Goal: Task Accomplishment & Management: Manage account settings

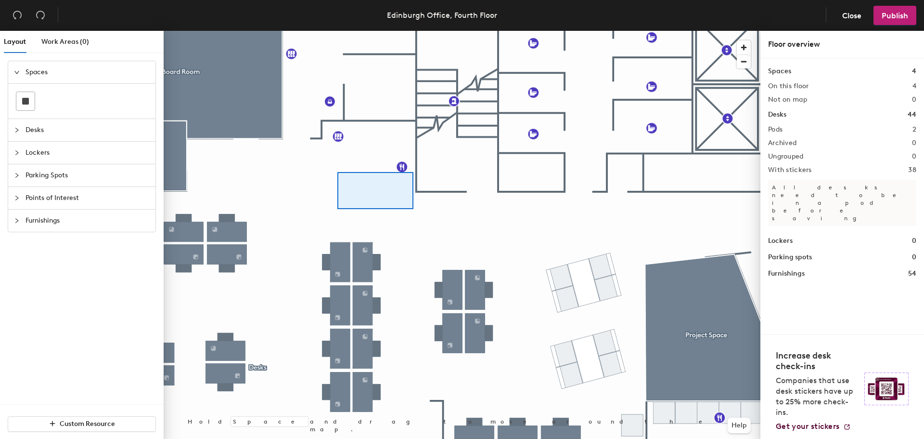
click at [397, 31] on div at bounding box center [462, 31] width 597 height 0
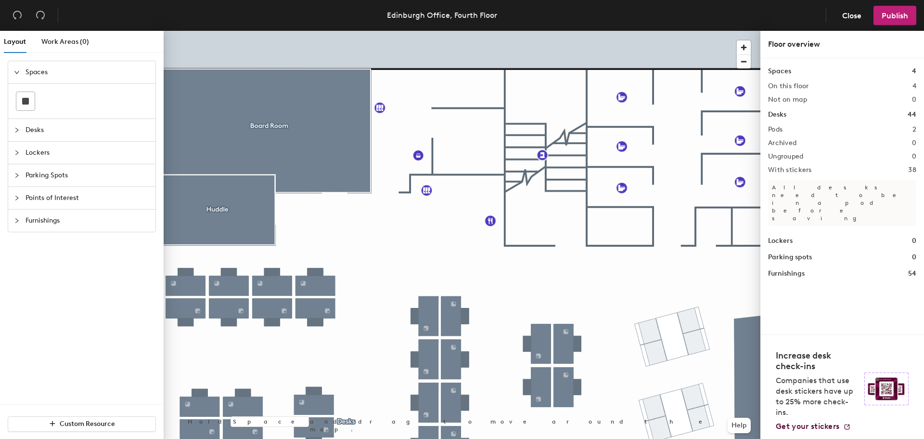
click at [31, 156] on span "Lockers" at bounding box center [88, 153] width 124 height 22
click at [111, 151] on icon at bounding box center [110, 147] width 10 height 12
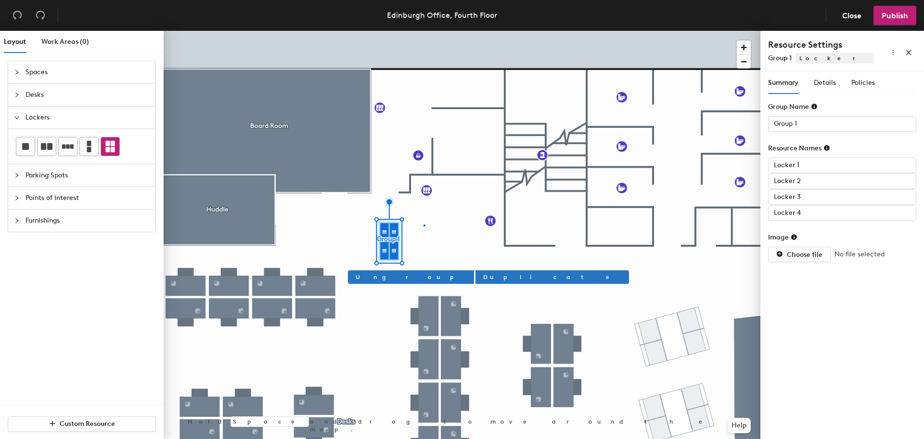
click at [424, 31] on div at bounding box center [462, 31] width 597 height 0
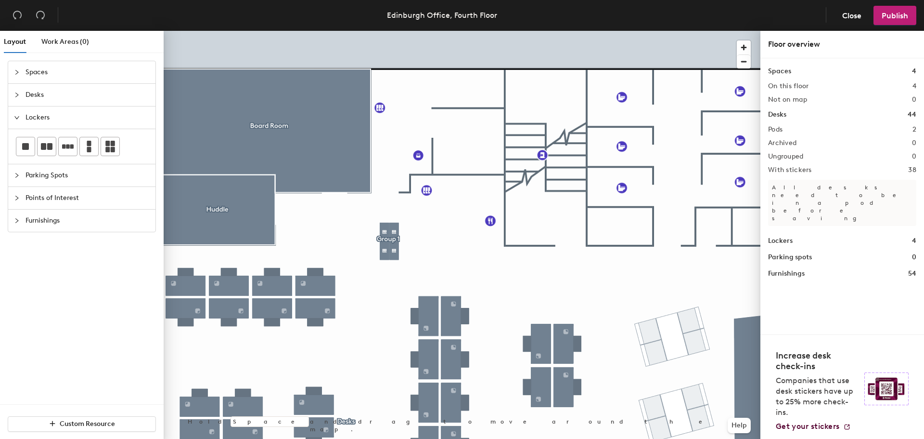
click at [393, 31] on div at bounding box center [462, 31] width 597 height 0
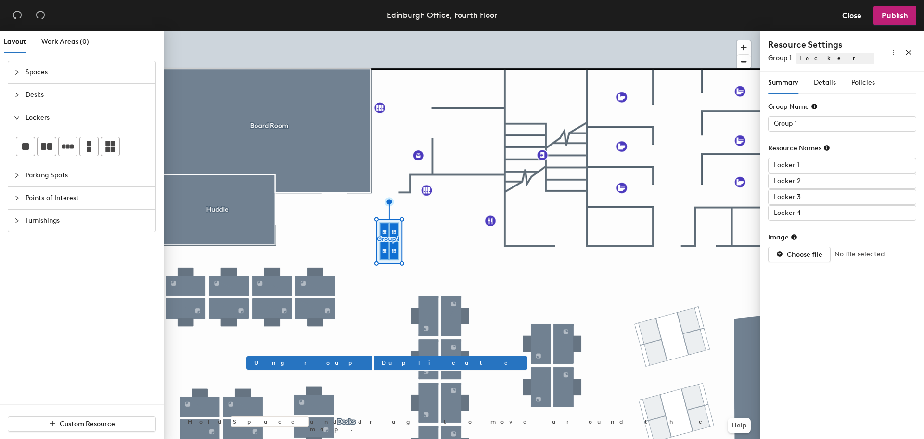
type input "Locker 1"
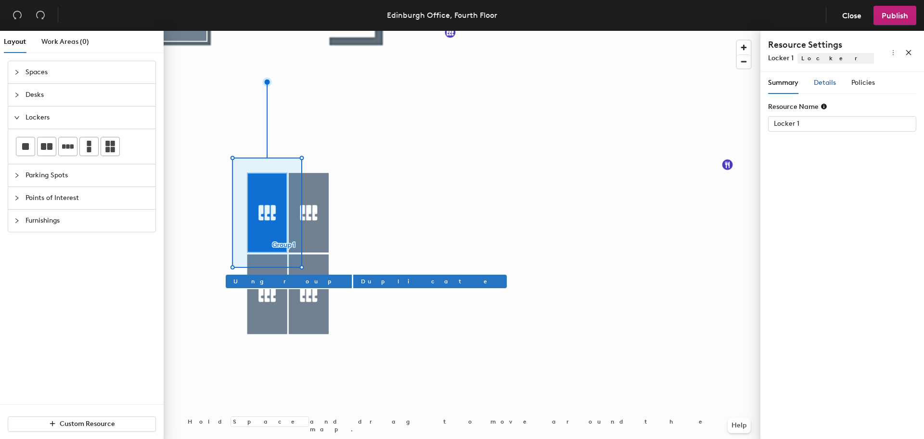
click at [832, 85] on span "Details" at bounding box center [825, 82] width 22 height 8
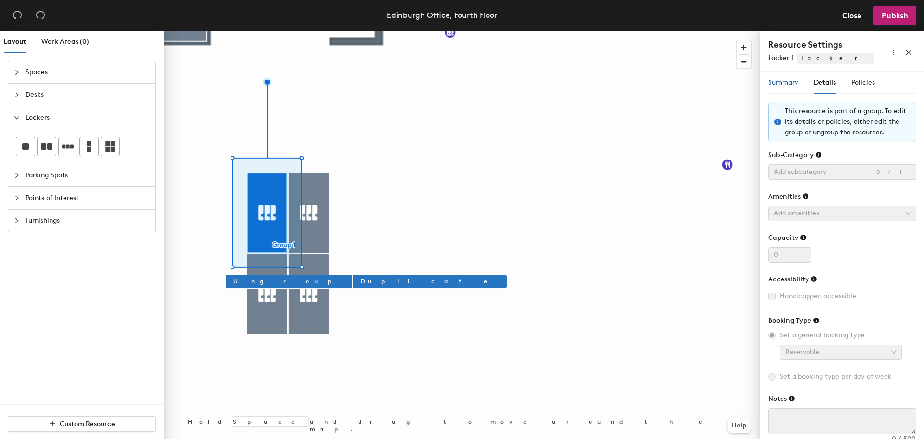
click at [787, 88] on div "Summary" at bounding box center [783, 83] width 30 height 11
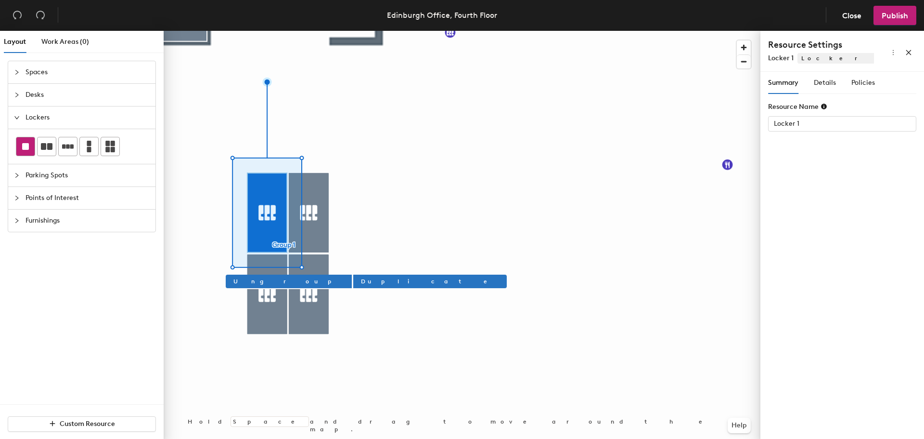
click at [21, 143] on div at bounding box center [25, 146] width 18 height 18
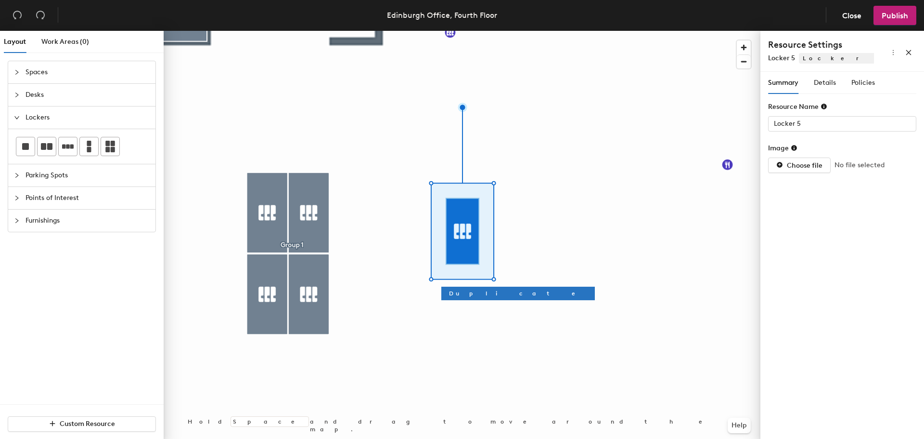
click at [836, 78] on div "Summary Details Policies" at bounding box center [821, 83] width 107 height 22
click at [830, 85] on span "Details" at bounding box center [825, 82] width 22 height 8
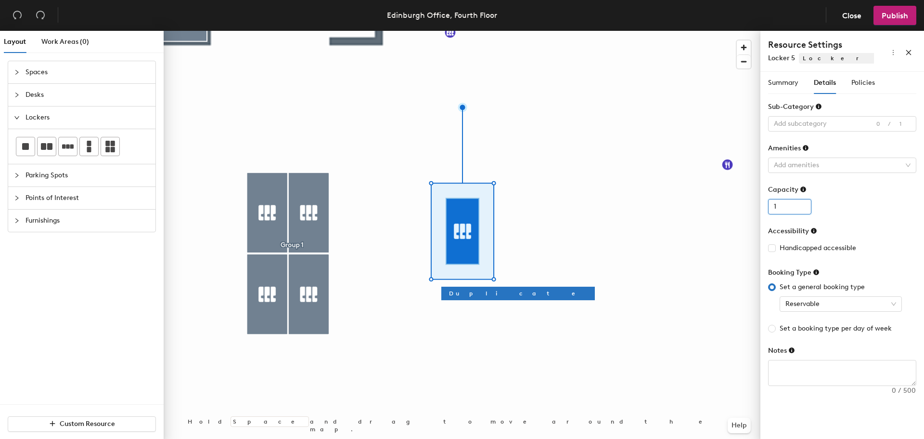
click at [803, 202] on input "1" at bounding box center [789, 206] width 43 height 15
click at [802, 204] on input "2" at bounding box center [789, 206] width 43 height 15
click at [803, 205] on input "3" at bounding box center [789, 206] width 43 height 15
click at [803, 205] on input "4" at bounding box center [789, 206] width 43 height 15
click at [803, 205] on input "5" at bounding box center [789, 206] width 43 height 15
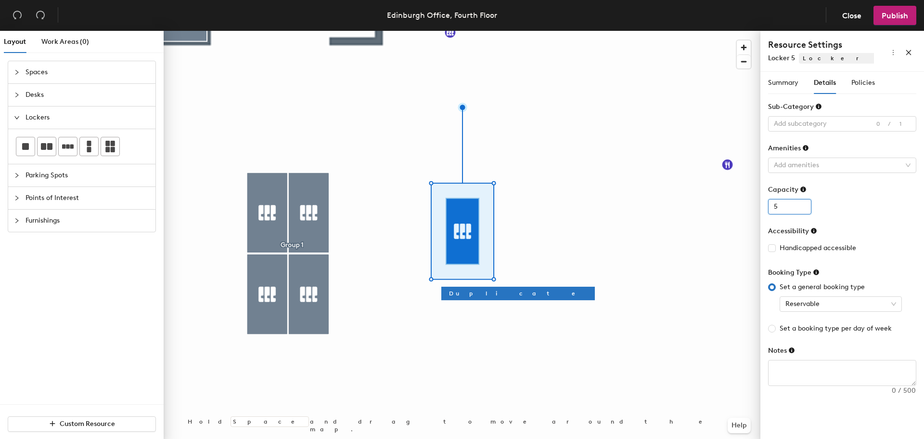
type input "6"
click at [802, 204] on input "6" at bounding box center [789, 206] width 43 height 15
click at [831, 299] on span "Reservable" at bounding box center [841, 304] width 111 height 14
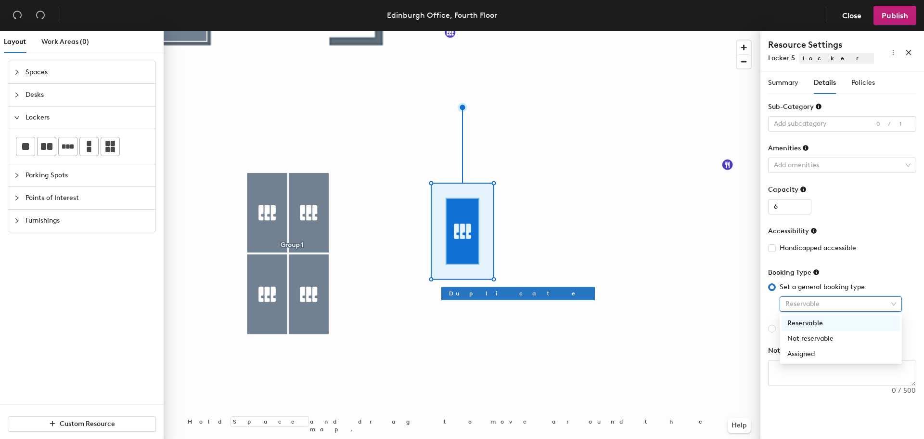
click at [831, 299] on span "Reservable" at bounding box center [841, 304] width 111 height 14
click at [808, 302] on span "Reservable" at bounding box center [841, 304] width 111 height 14
click at [829, 338] on div "Not reservable" at bounding box center [841, 338] width 107 height 11
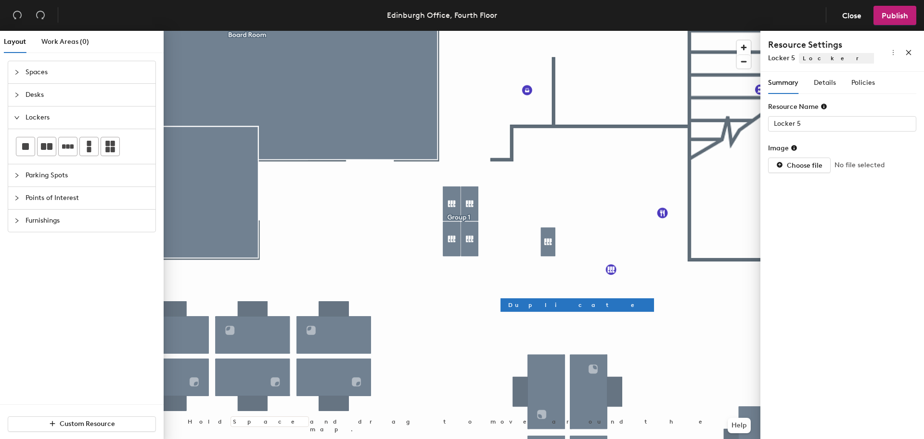
type input "Group 1"
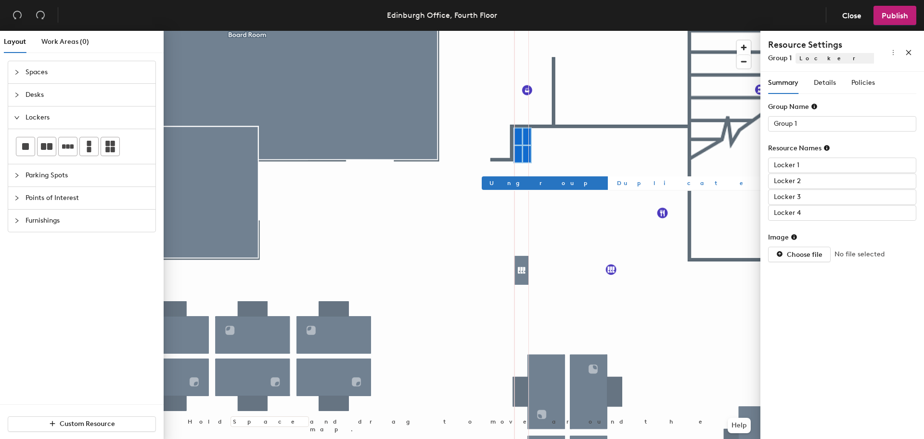
click at [555, 31] on div at bounding box center [462, 31] width 597 height 0
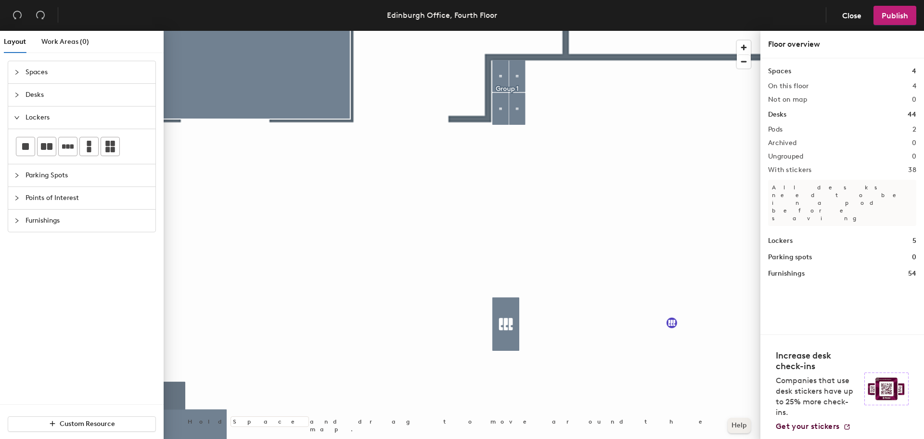
click at [553, 31] on div at bounding box center [462, 31] width 597 height 0
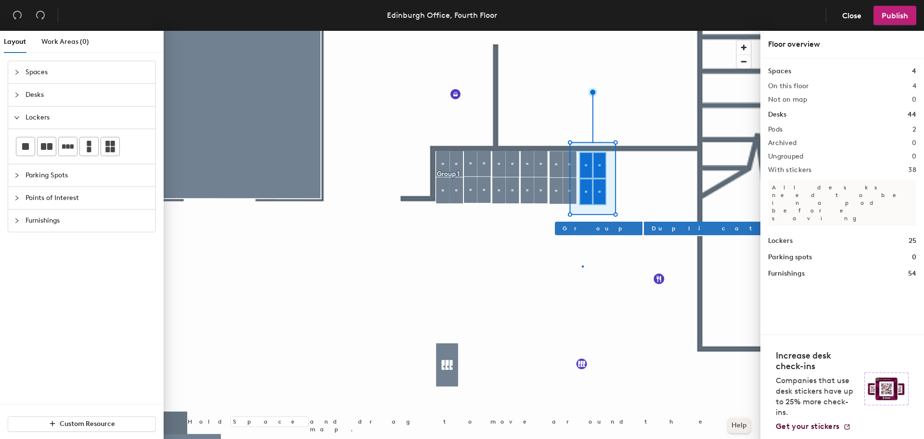
click at [582, 31] on div at bounding box center [462, 31] width 597 height 0
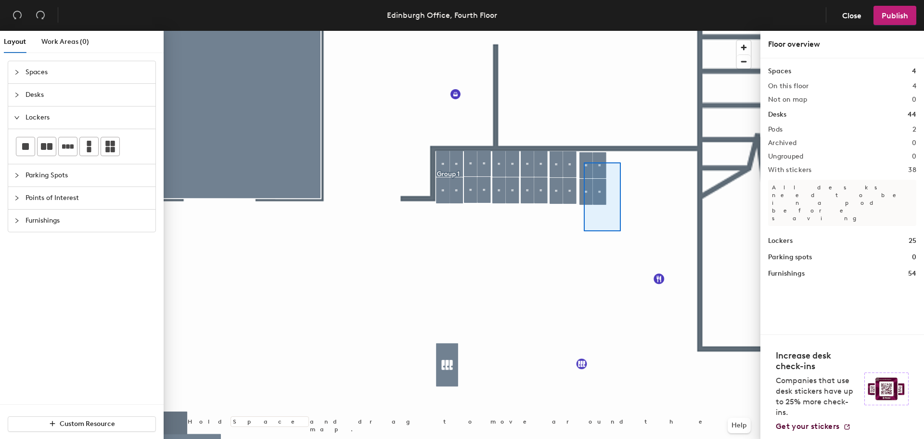
click at [580, 31] on div at bounding box center [462, 31] width 597 height 0
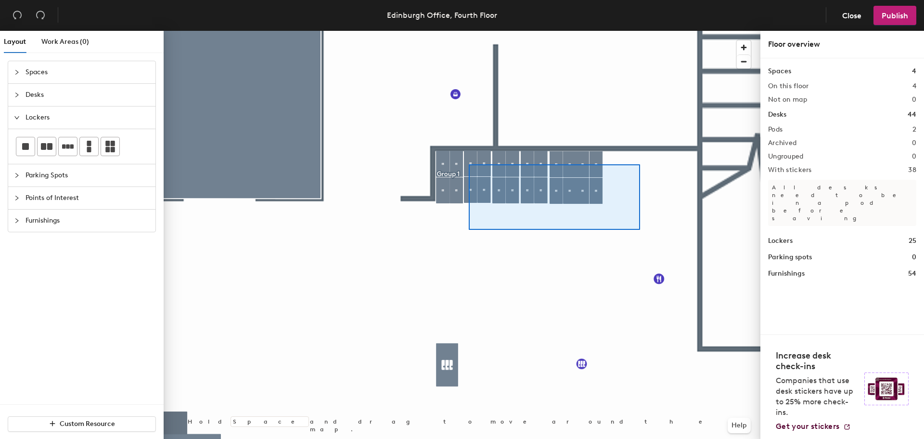
click at [469, 31] on div at bounding box center [462, 31] width 597 height 0
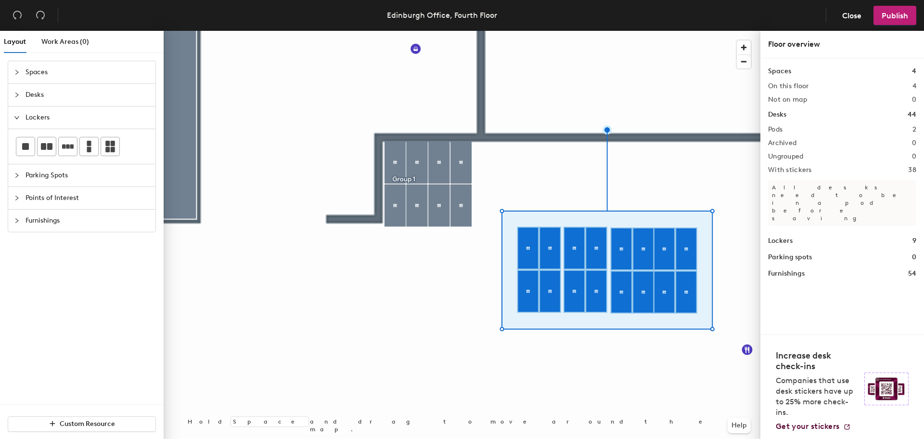
click at [480, 31] on div at bounding box center [462, 31] width 597 height 0
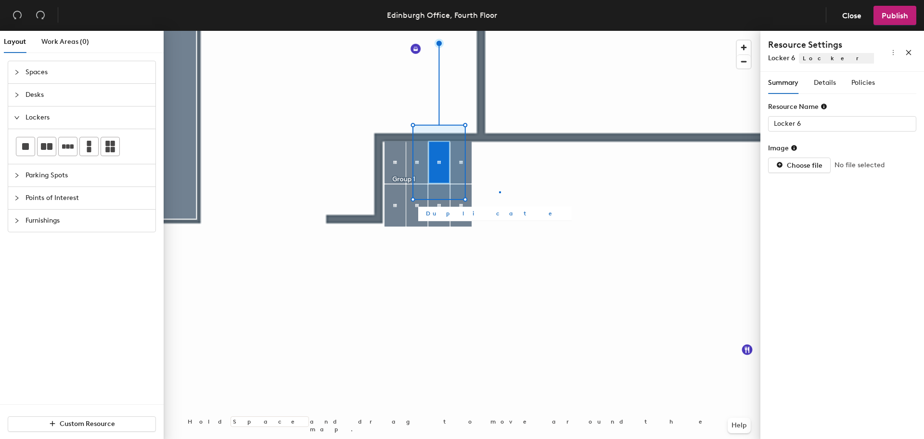
click at [500, 31] on div at bounding box center [462, 31] width 597 height 0
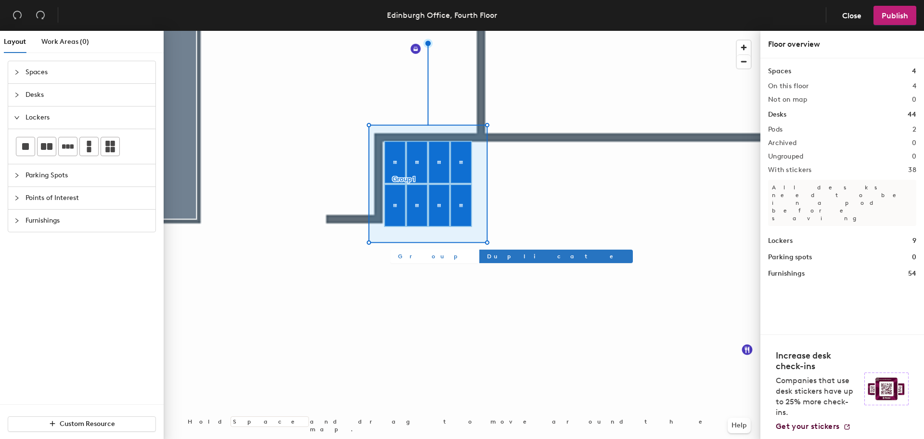
click at [408, 258] on span "Group" at bounding box center [434, 256] width 72 height 9
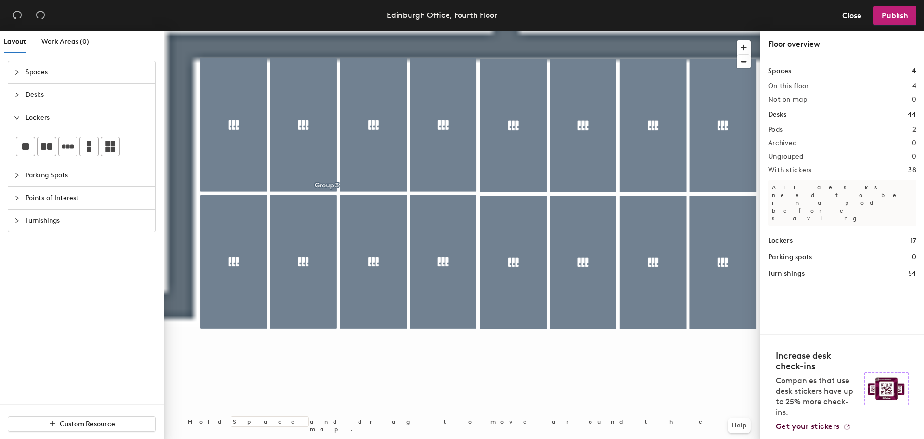
click at [532, 31] on div at bounding box center [462, 31] width 597 height 0
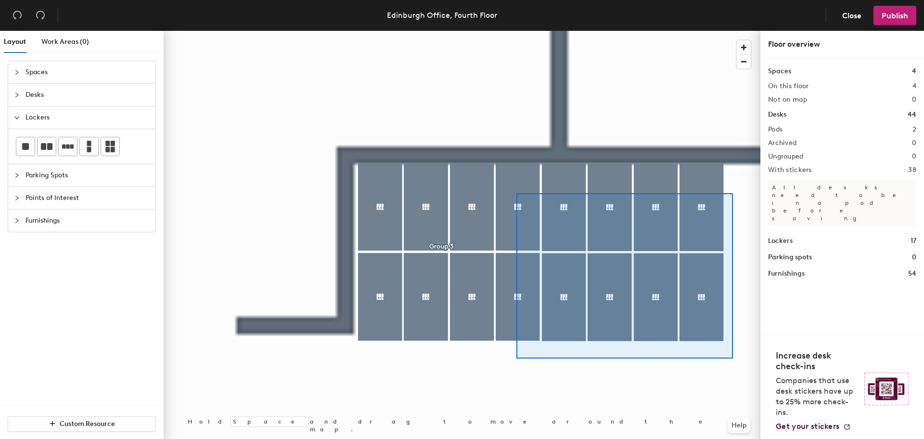
click at [490, 31] on div at bounding box center [462, 31] width 597 height 0
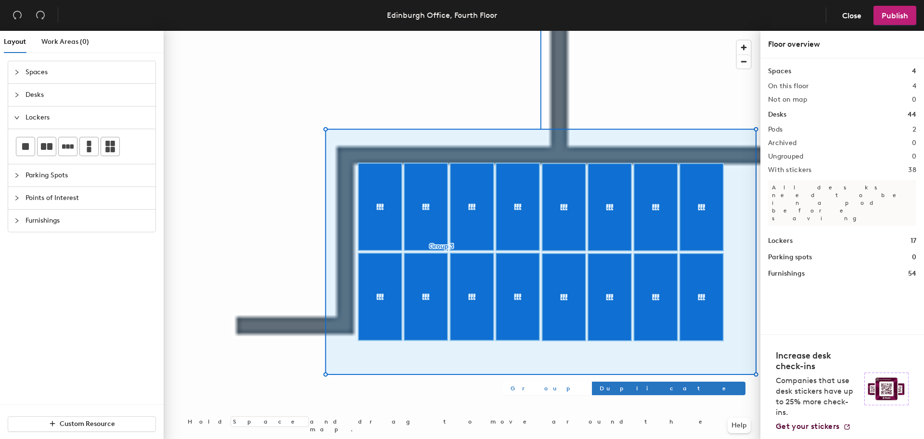
click at [516, 391] on span "Group" at bounding box center [547, 388] width 72 height 9
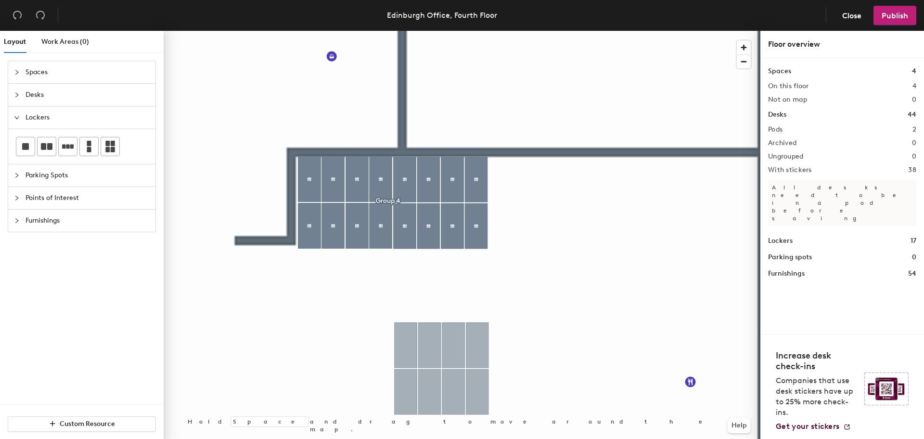
click at [555, 31] on div at bounding box center [462, 31] width 597 height 0
click at [555, 233] on div at bounding box center [555, 234] width 2 height 2
click at [526, 31] on div at bounding box center [462, 31] width 597 height 0
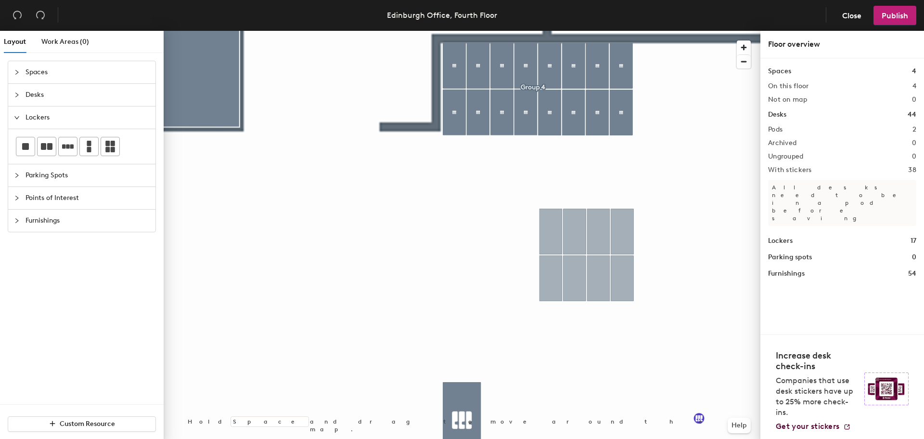
click at [557, 31] on div at bounding box center [462, 31] width 597 height 0
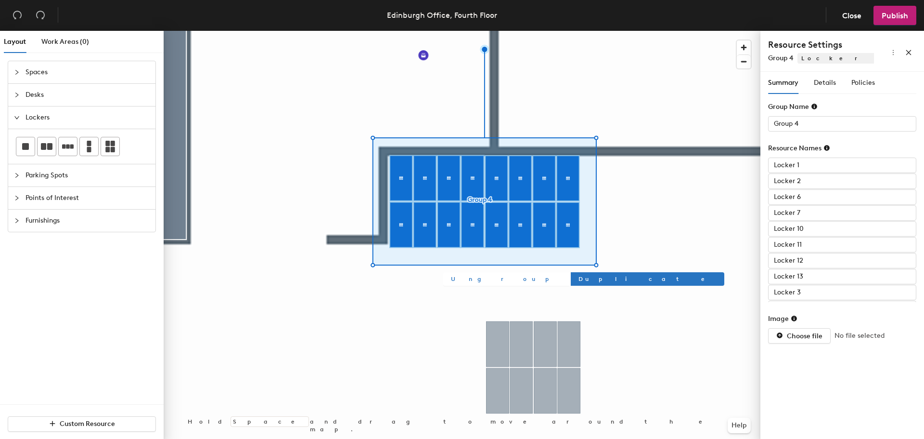
click at [455, 279] on span "Ungroup" at bounding box center [506, 278] width 111 height 9
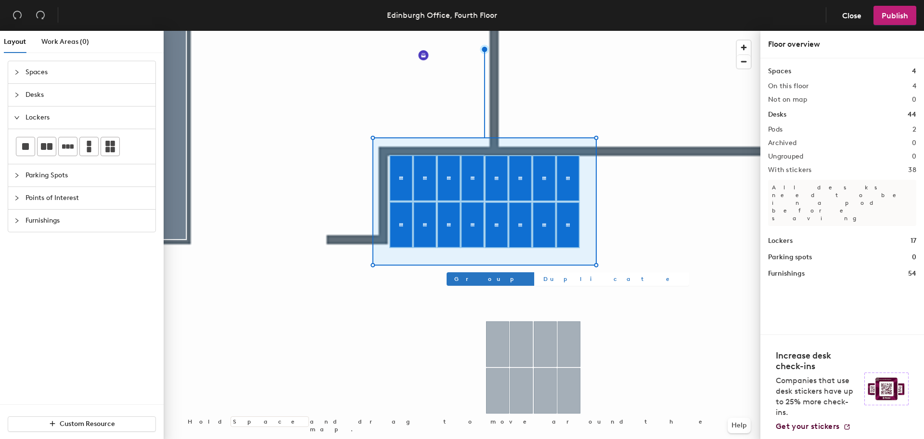
click at [596, 31] on div at bounding box center [462, 31] width 597 height 0
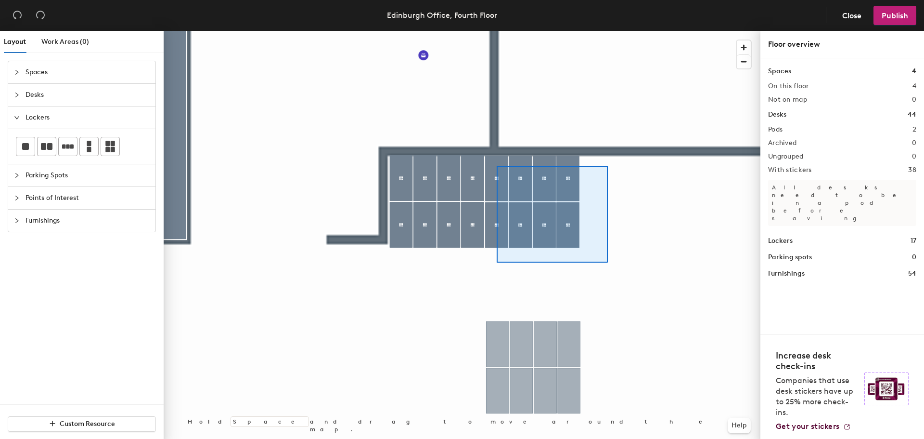
click at [497, 31] on div at bounding box center [462, 31] width 597 height 0
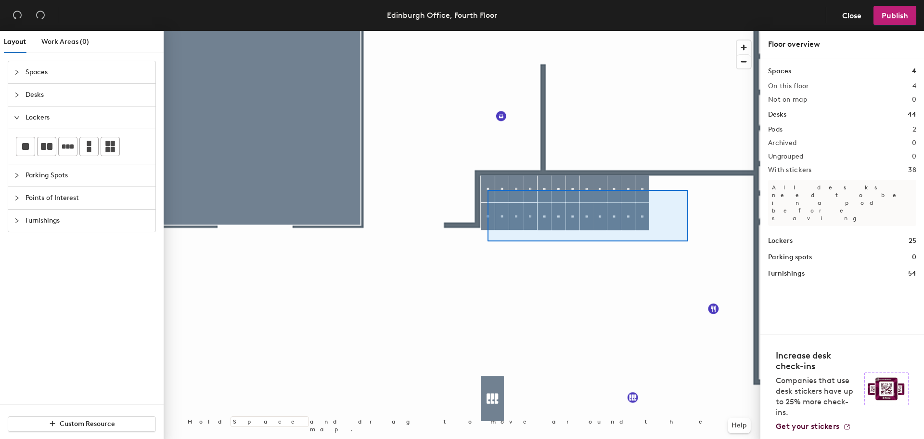
click at [487, 31] on div at bounding box center [462, 31] width 597 height 0
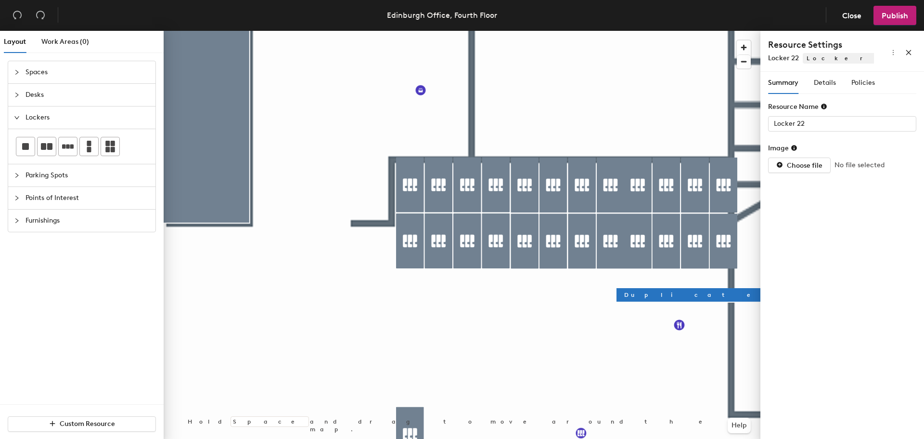
type input "Locker 17"
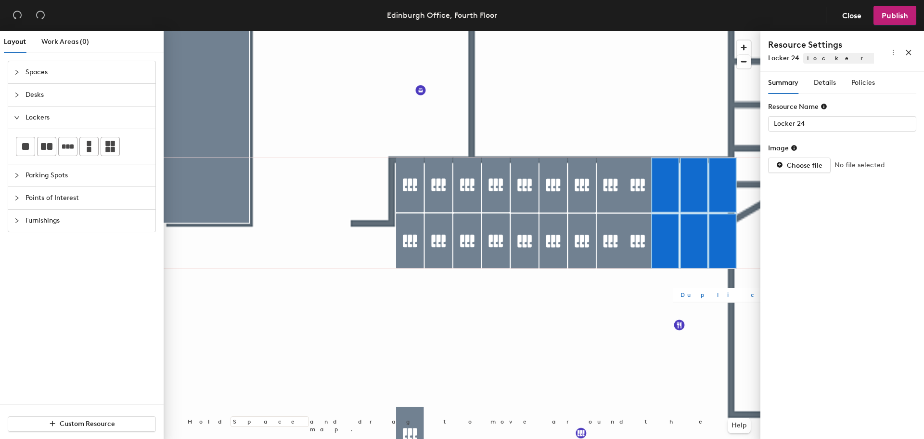
click at [685, 293] on span "Duplicate" at bounding box center [750, 294] width 138 height 9
type input "Locker 26"
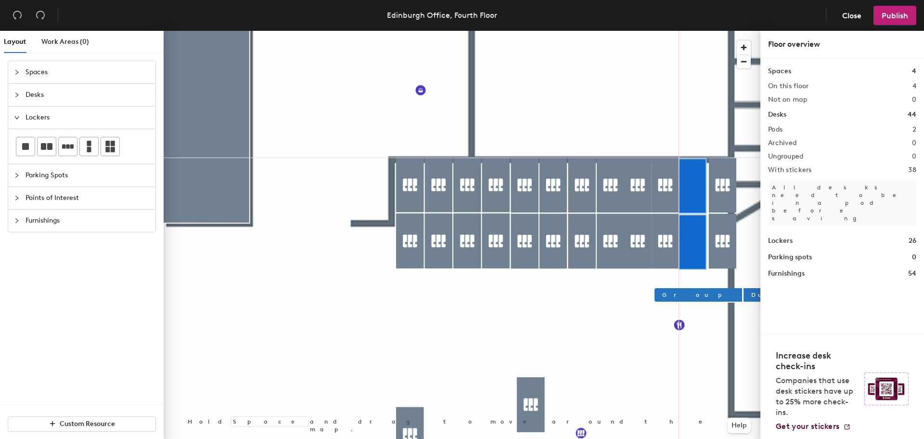
click at [631, 31] on div at bounding box center [462, 31] width 597 height 0
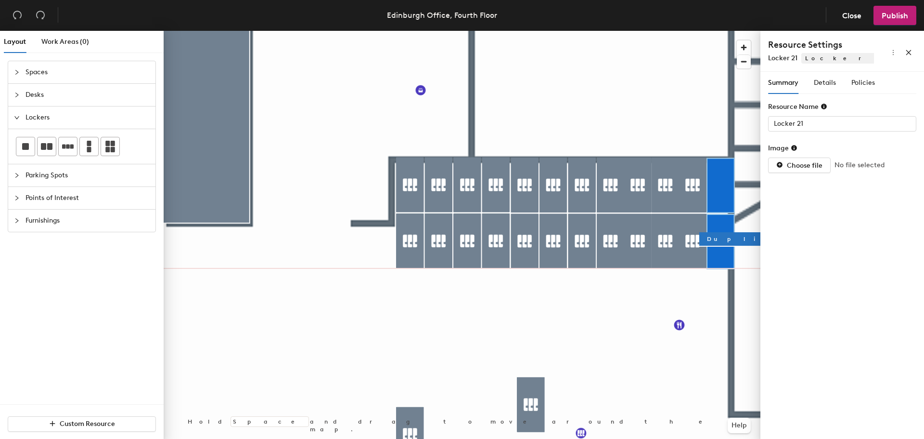
click at [648, 31] on div at bounding box center [462, 31] width 597 height 0
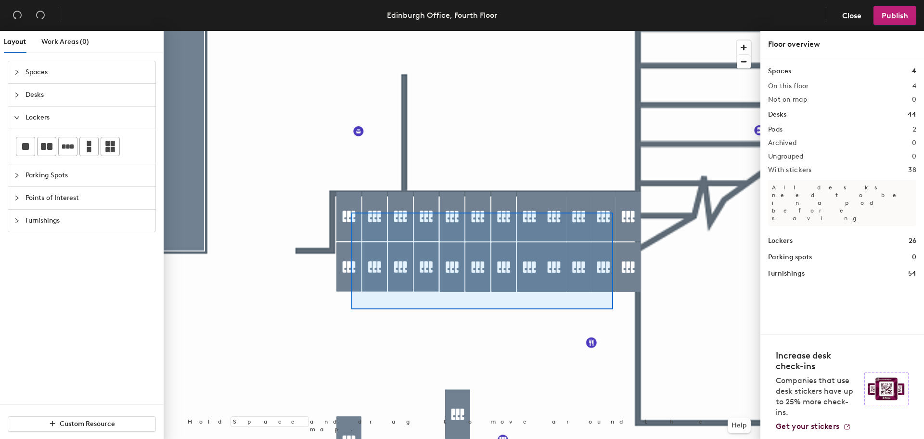
click at [352, 31] on div at bounding box center [462, 31] width 597 height 0
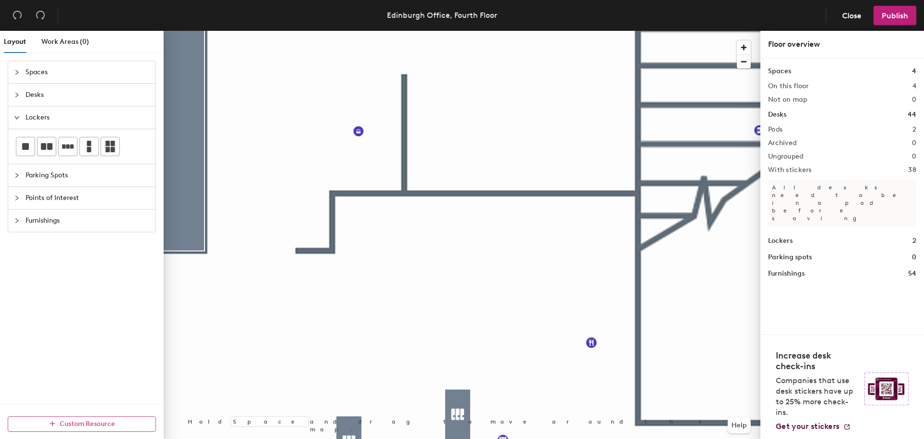
click at [90, 429] on button "Custom Resource" at bounding box center [82, 423] width 148 height 15
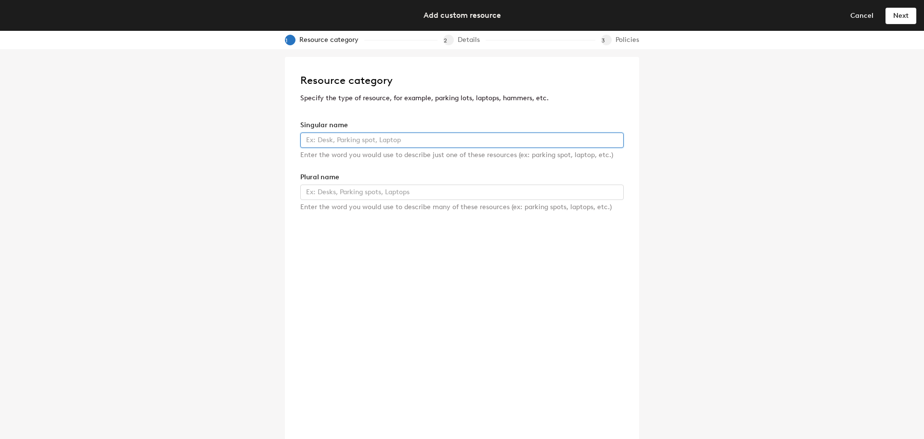
click at [408, 141] on input "text" at bounding box center [462, 139] width 324 height 15
click at [859, 13] on span "Cancel" at bounding box center [862, 16] width 23 height 8
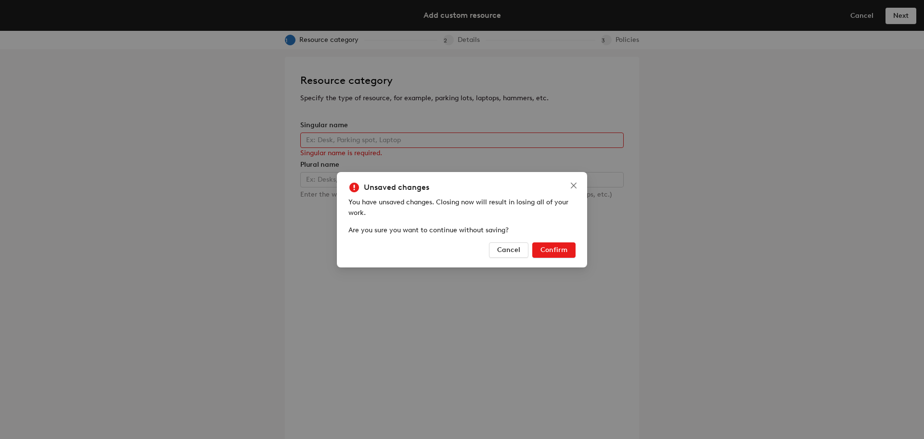
click at [560, 252] on span "Confirm" at bounding box center [554, 250] width 27 height 8
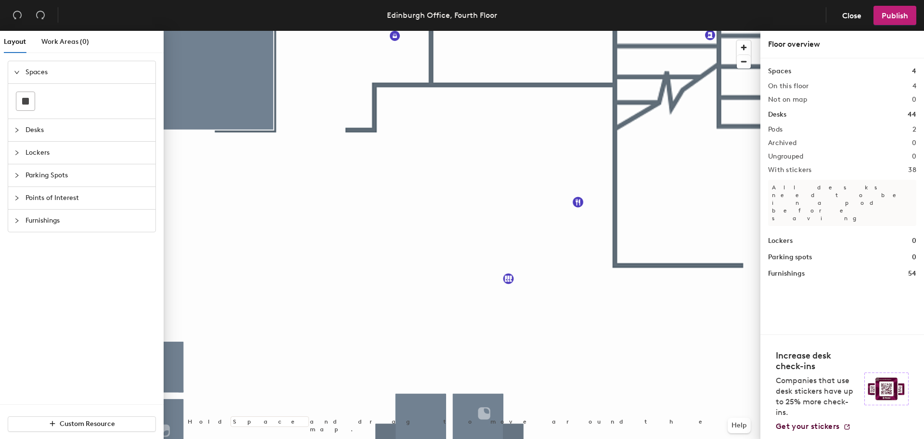
click at [53, 153] on span "Lockers" at bounding box center [88, 153] width 124 height 22
click at [68, 150] on icon at bounding box center [68, 147] width 12 height 12
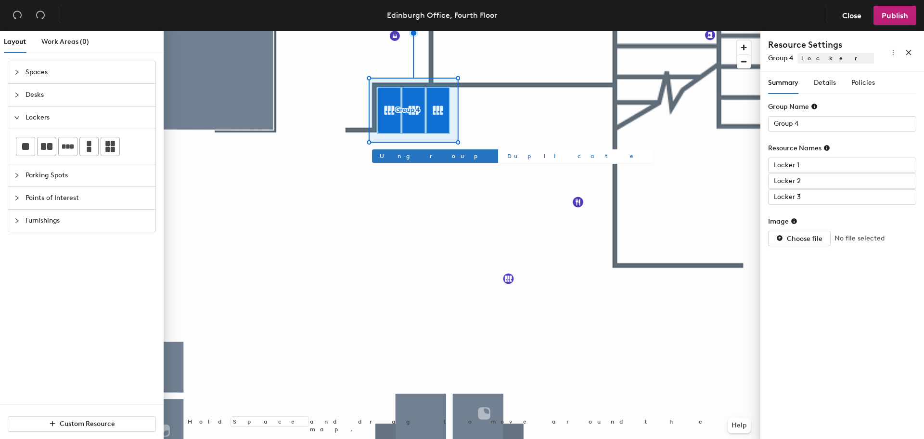
click at [507, 154] on span "Duplicate" at bounding box center [576, 156] width 138 height 9
type input "Group 6"
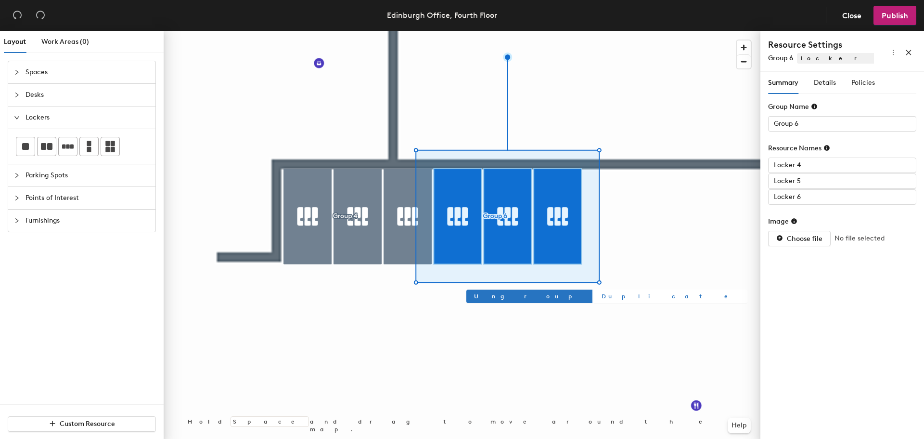
click at [632, 31] on div at bounding box center [462, 31] width 597 height 0
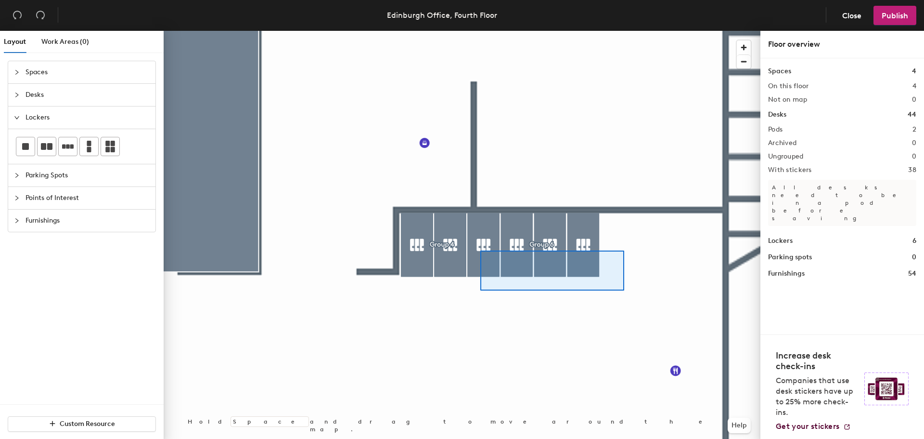
click at [480, 31] on div at bounding box center [462, 31] width 597 height 0
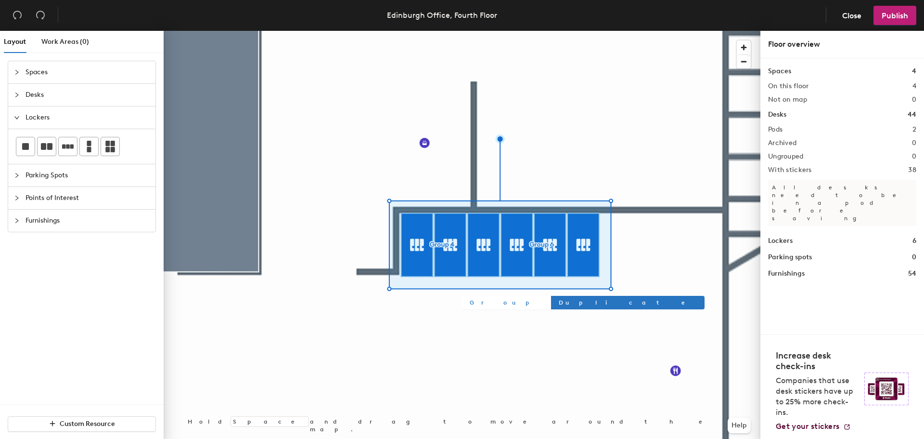
click at [481, 303] on span "Group" at bounding box center [506, 302] width 72 height 9
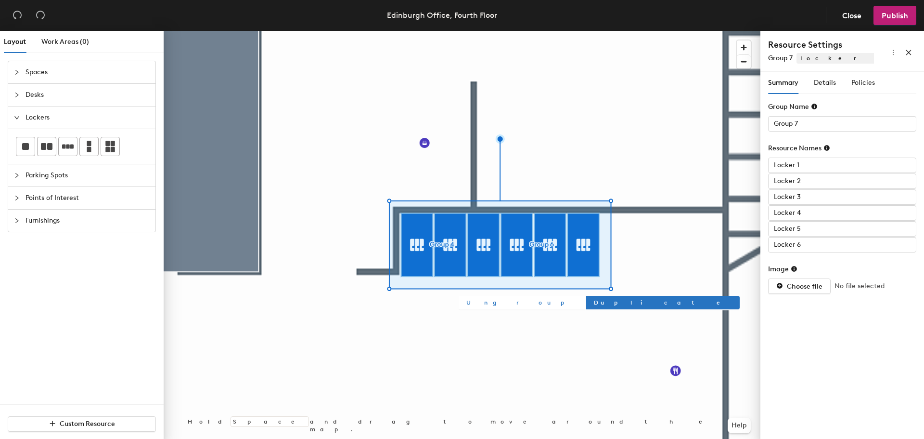
click at [481, 303] on span "Ungroup" at bounding box center [521, 302] width 111 height 9
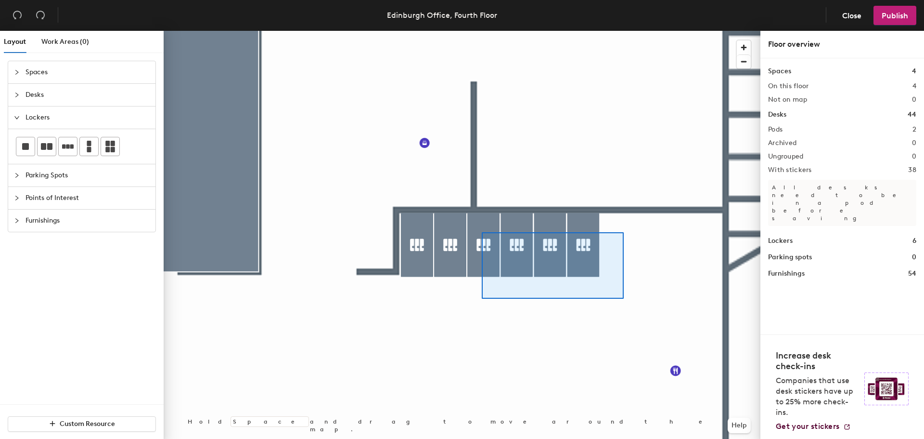
click at [482, 31] on div at bounding box center [462, 31] width 597 height 0
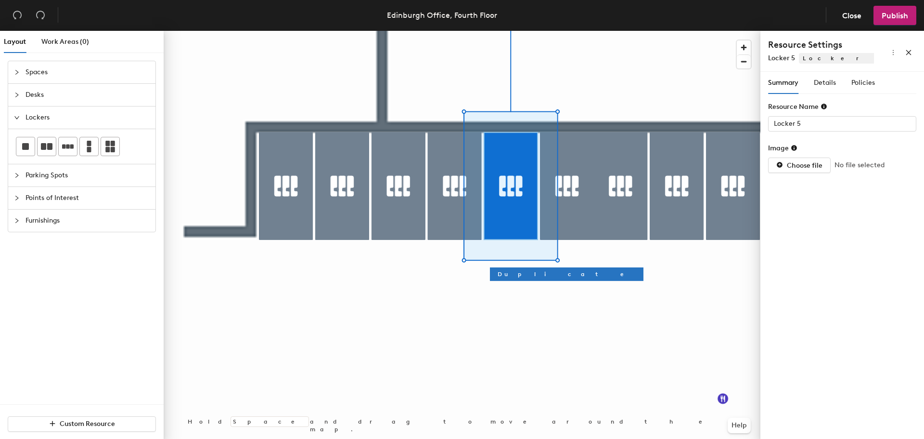
type input "Locker 1"
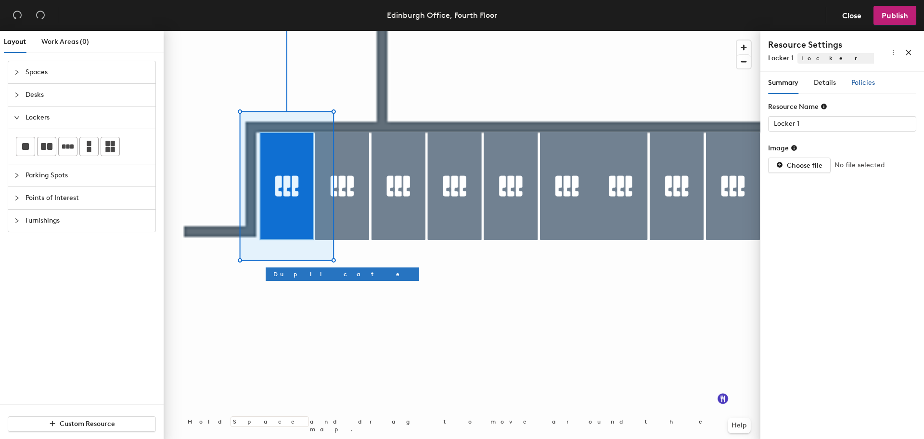
click at [856, 82] on span "Policies" at bounding box center [864, 82] width 24 height 8
click at [777, 85] on span "Summary" at bounding box center [783, 82] width 30 height 8
click at [868, 80] on span "Policies" at bounding box center [864, 82] width 24 height 8
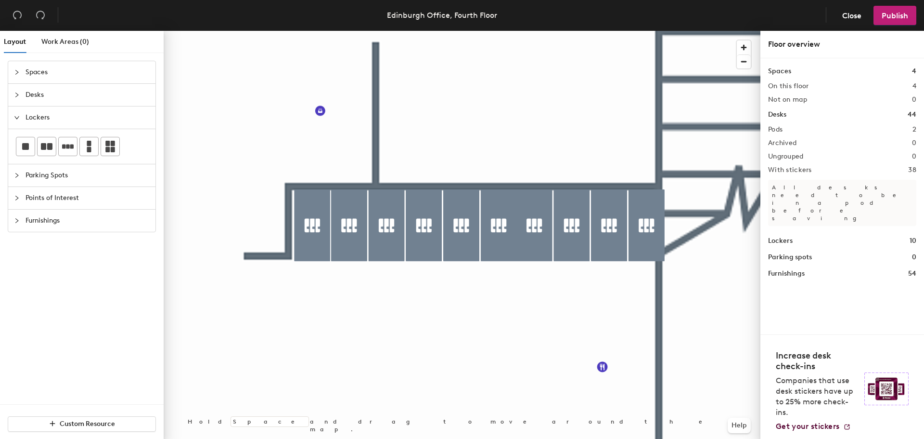
click at [471, 31] on div at bounding box center [462, 31] width 597 height 0
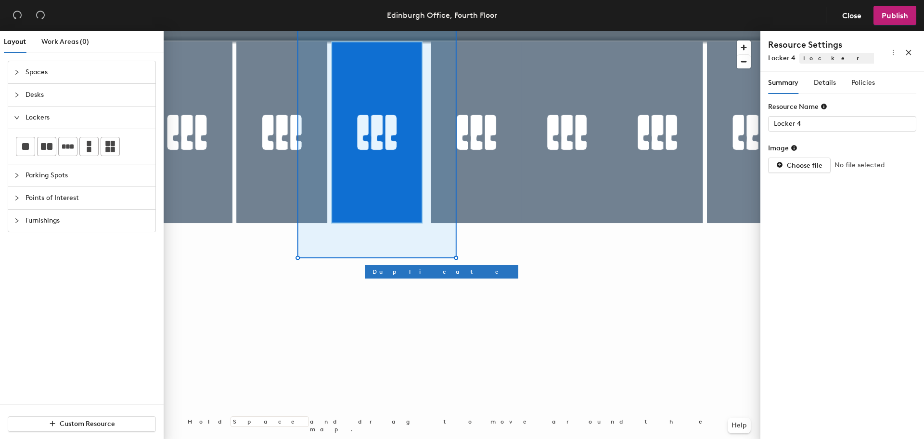
click at [518, 31] on div at bounding box center [462, 31] width 597 height 0
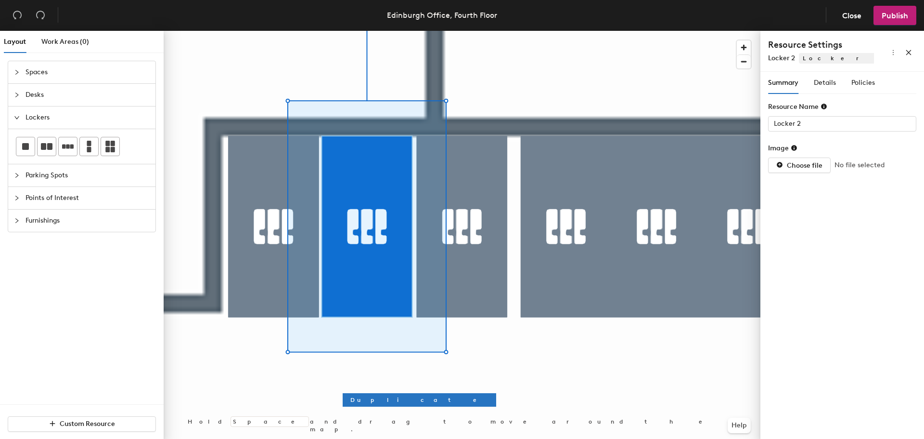
type input "Locker 3"
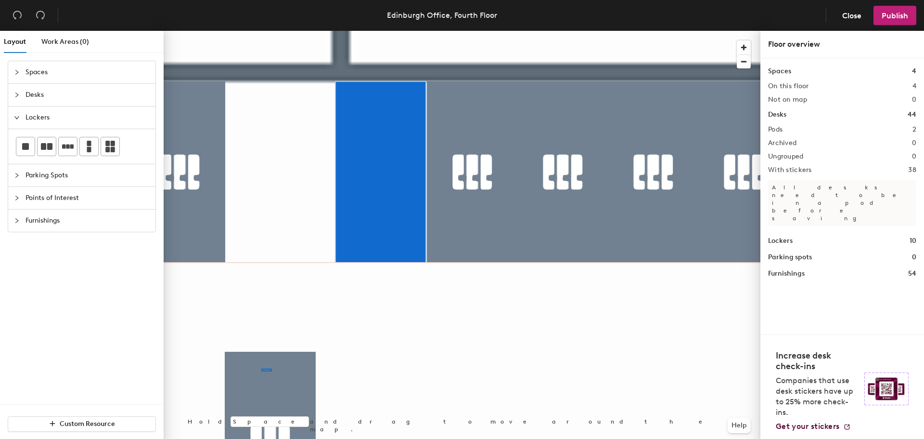
click at [249, 31] on div at bounding box center [462, 31] width 597 height 0
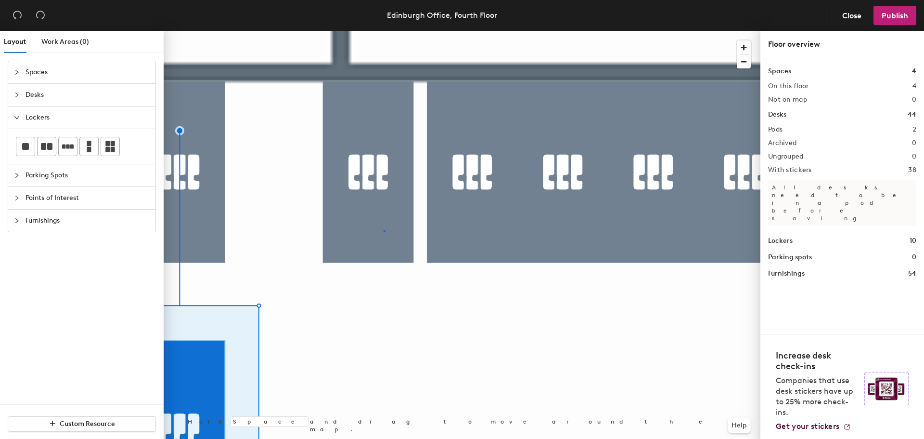
click at [384, 31] on div at bounding box center [462, 31] width 597 height 0
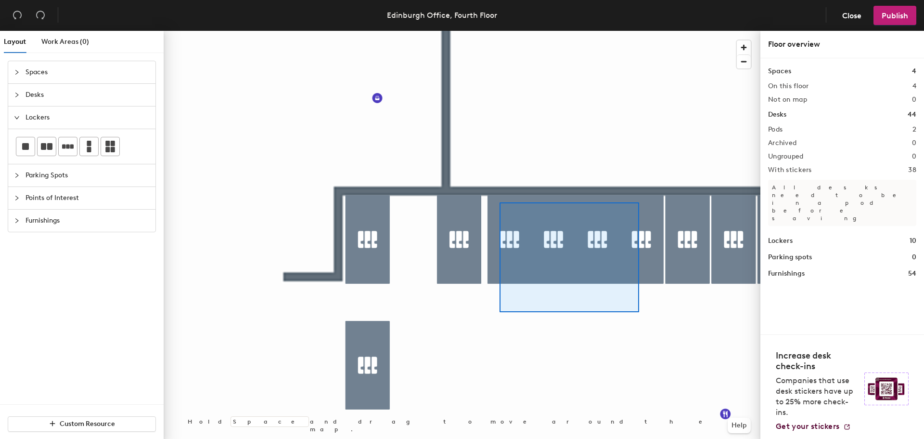
click at [496, 31] on div at bounding box center [462, 31] width 597 height 0
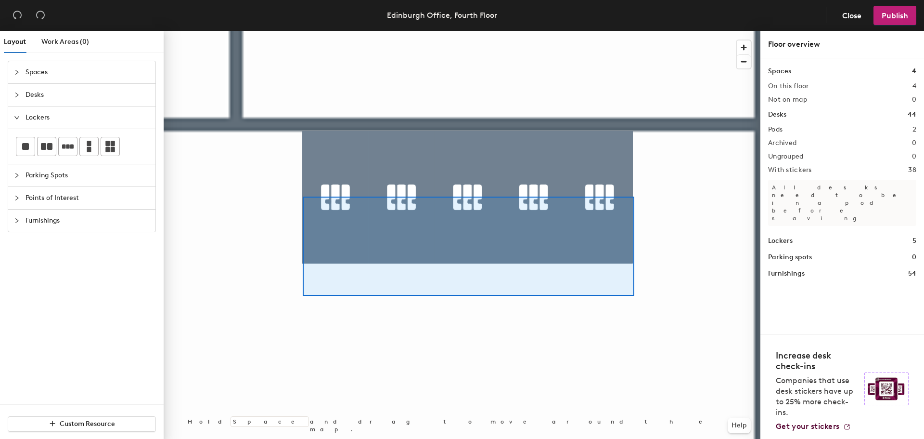
click at [303, 31] on div at bounding box center [462, 31] width 597 height 0
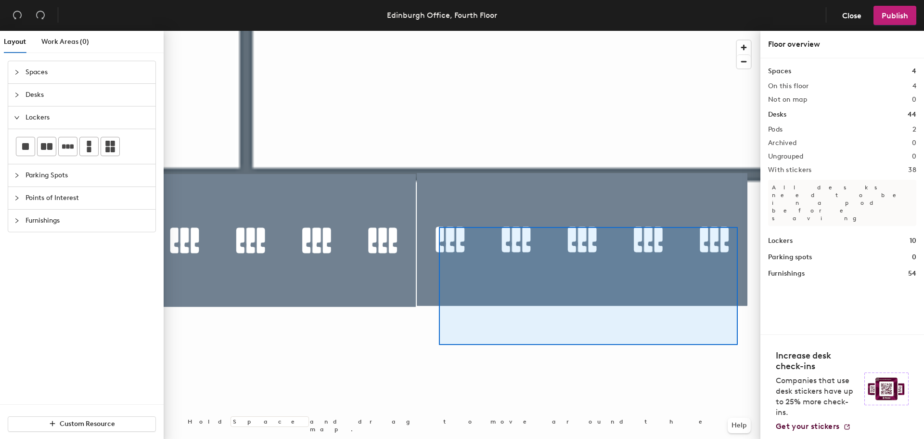
click at [439, 31] on div at bounding box center [462, 31] width 597 height 0
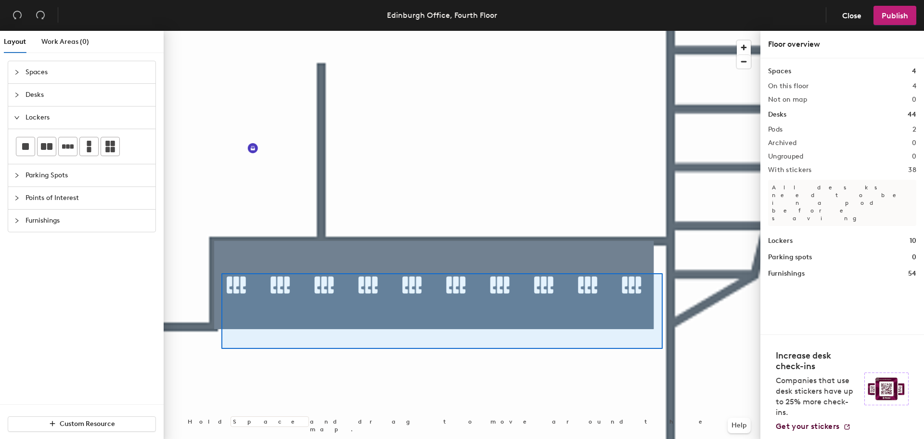
click at [221, 31] on div at bounding box center [462, 31] width 597 height 0
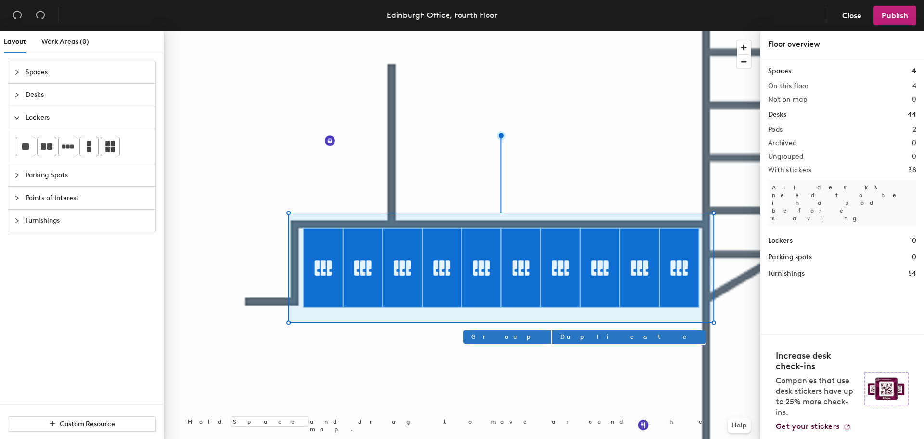
click at [577, 31] on div at bounding box center [462, 31] width 597 height 0
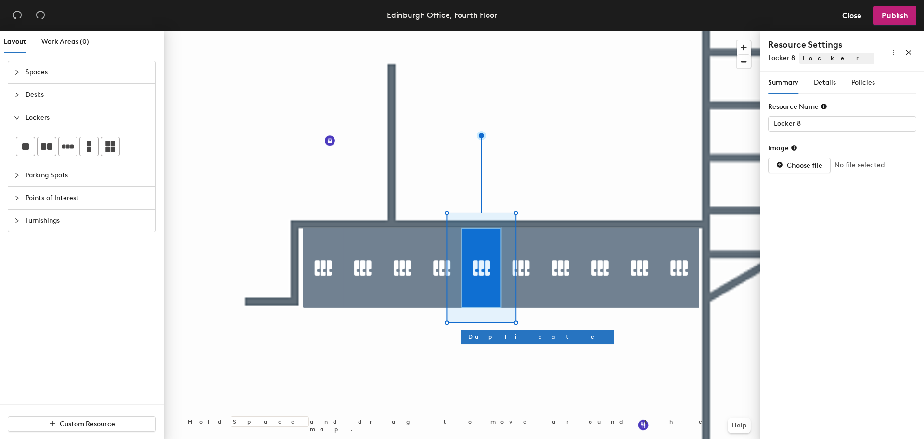
type input "Locker 7"
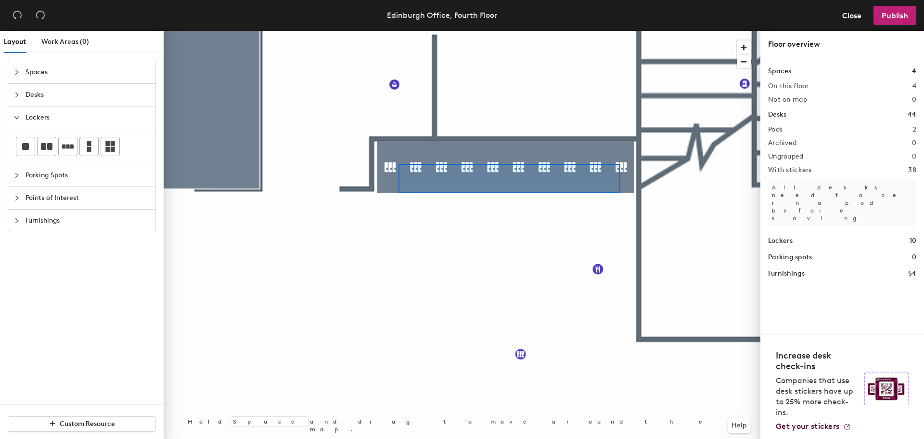
click at [399, 31] on div at bounding box center [462, 31] width 597 height 0
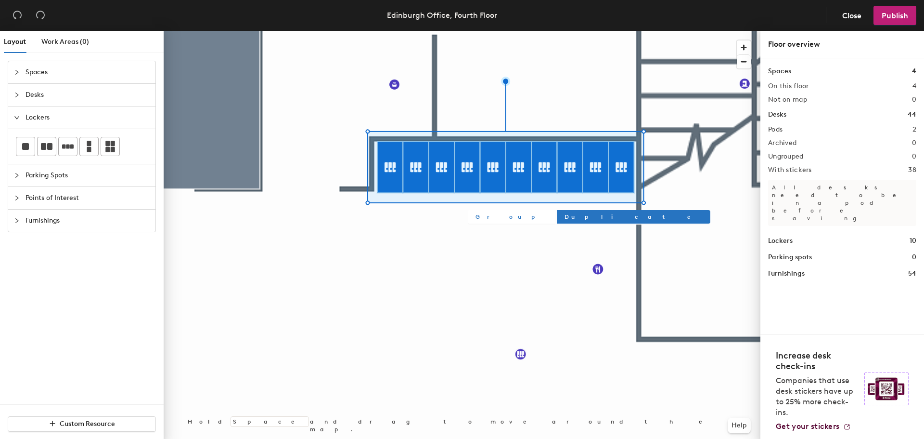
click at [489, 217] on span "Group" at bounding box center [512, 216] width 72 height 9
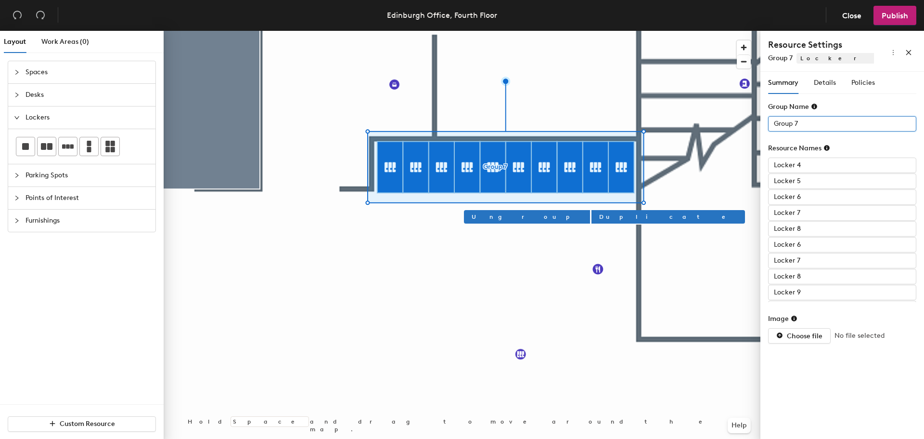
click at [685, 95] on div "Layout Work Areas (0) Spaces Desks Lockers Parking Spots Points of Interest Fur…" at bounding box center [462, 237] width 924 height 412
type input "Locker Pod 1"
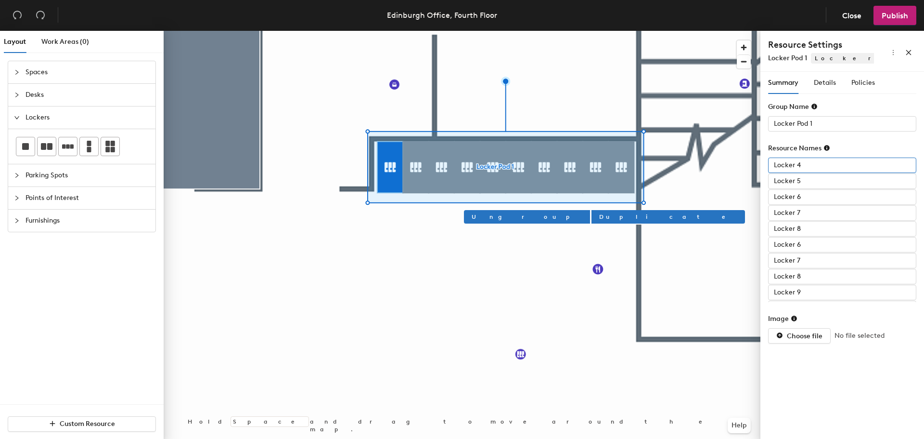
click at [851, 163] on input "Locker 4" at bounding box center [842, 164] width 148 height 15
click at [844, 159] on input "Locker 4" at bounding box center [842, 164] width 148 height 15
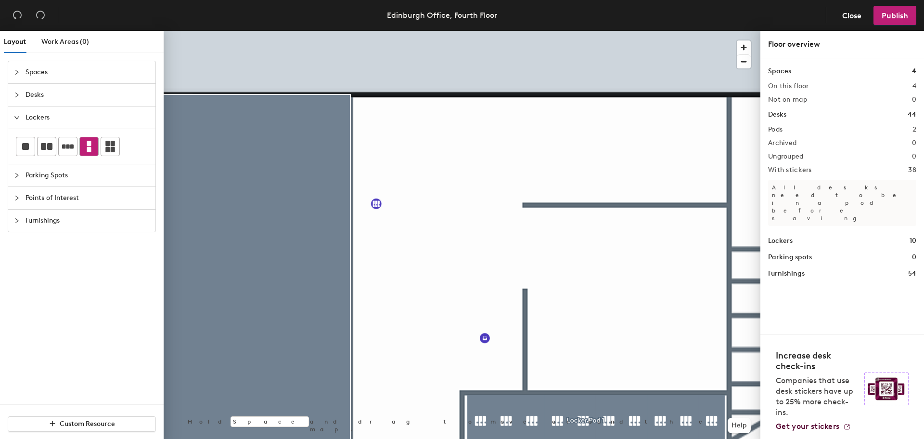
click at [85, 142] on icon at bounding box center [89, 147] width 12 height 12
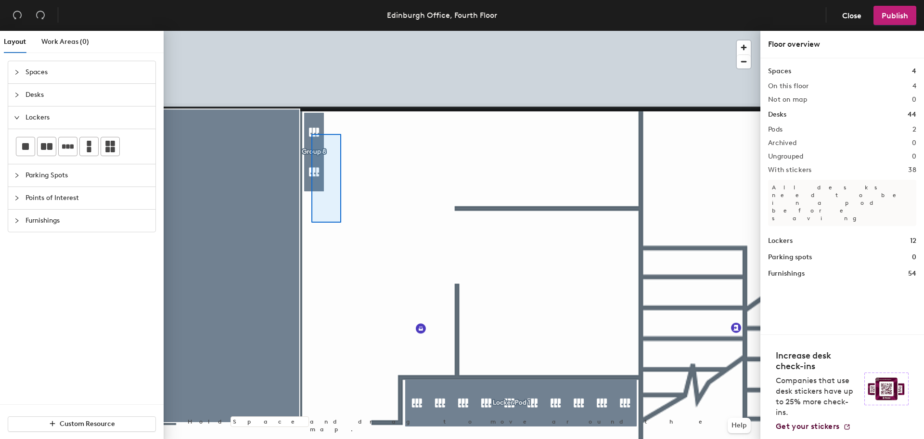
click at [311, 31] on div at bounding box center [462, 31] width 597 height 0
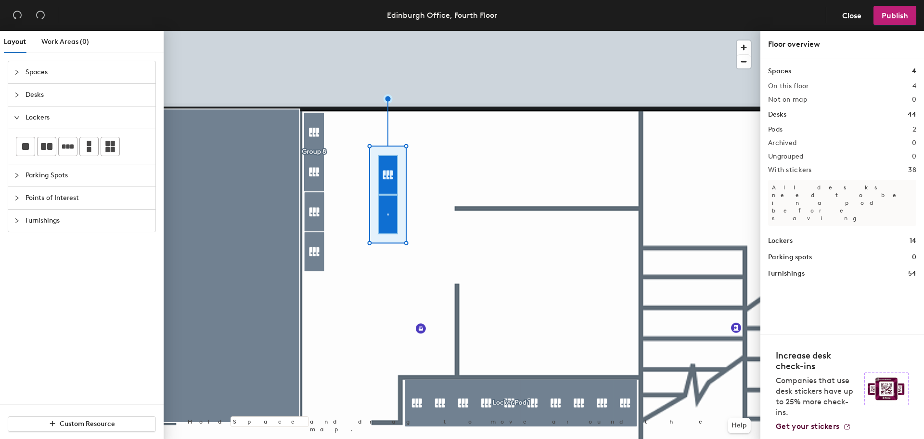
click at [343, 31] on div at bounding box center [462, 31] width 597 height 0
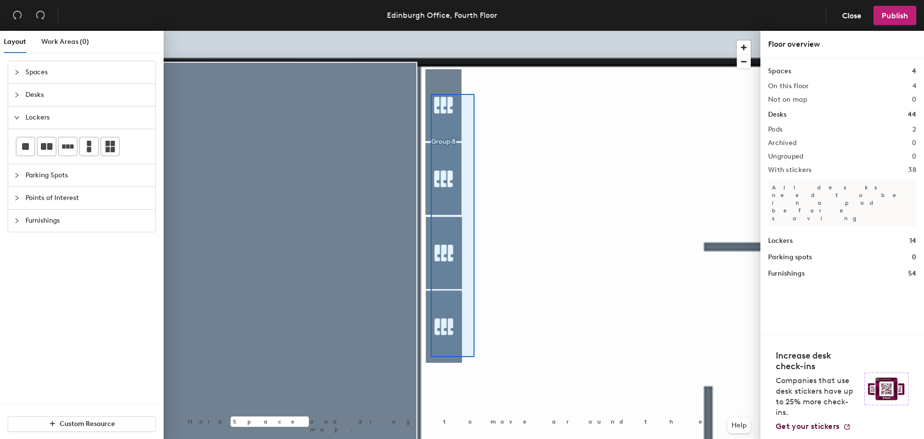
click at [432, 31] on div at bounding box center [462, 31] width 597 height 0
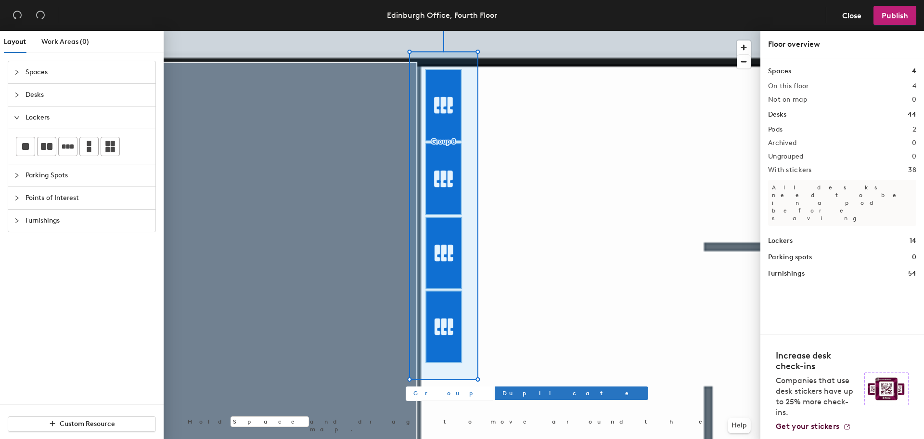
click at [424, 396] on span "Group" at bounding box center [450, 392] width 72 height 9
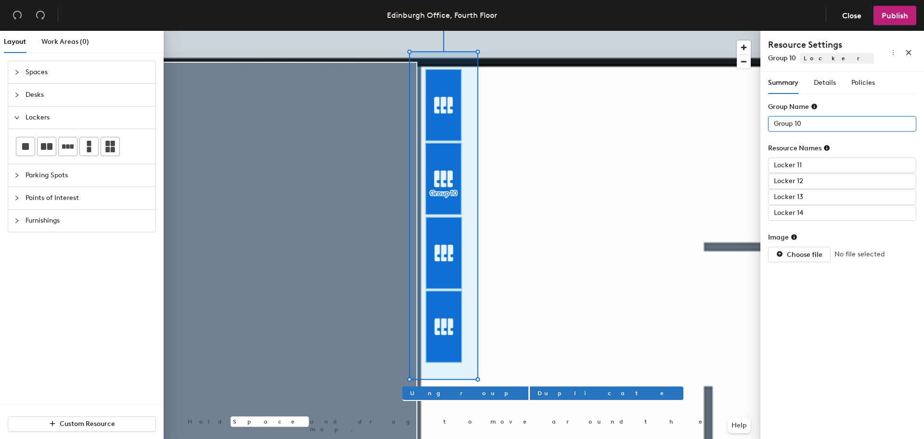
click at [744, 114] on div "Layout Work Areas (0) Spaces Desks Lockers Parking Spots Points of Interest Fur…" at bounding box center [462, 237] width 924 height 412
click at [538, 392] on span "Duplicate" at bounding box center [607, 392] width 138 height 9
type input "Group 11"
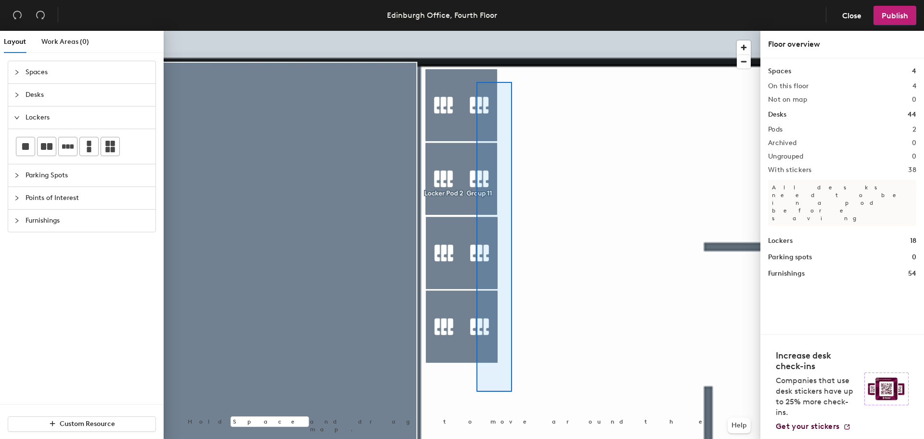
click at [477, 31] on div at bounding box center [462, 31] width 597 height 0
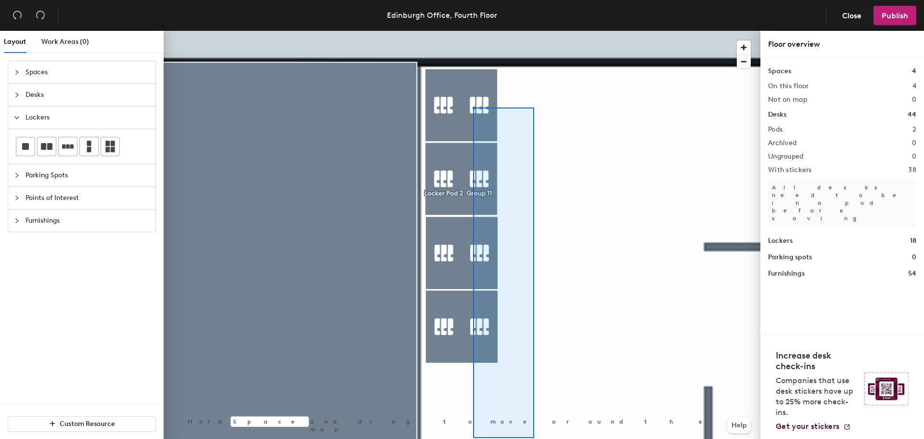
click at [471, 31] on div at bounding box center [462, 31] width 597 height 0
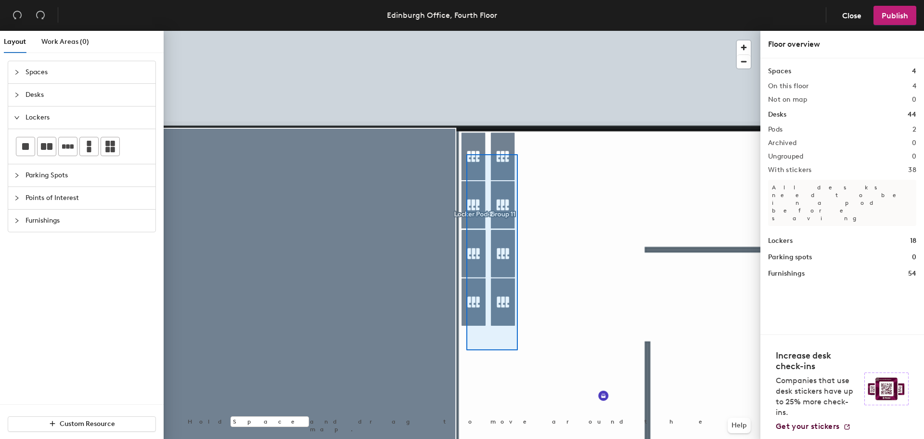
click at [466, 31] on div at bounding box center [462, 31] width 597 height 0
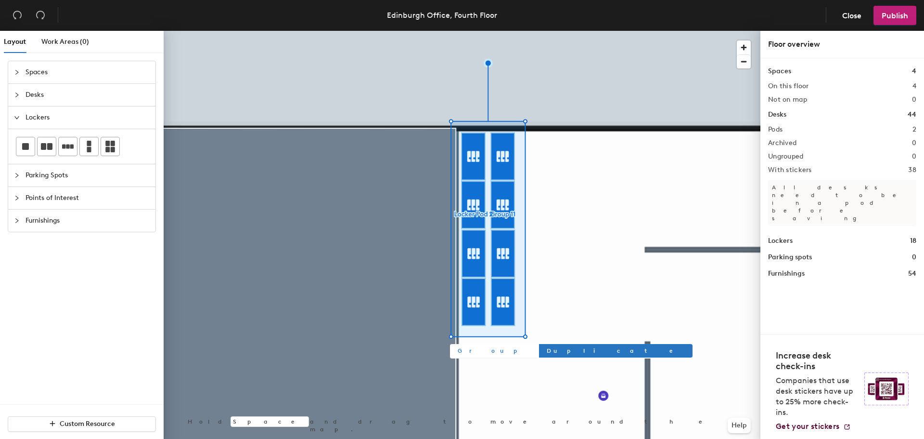
click at [469, 353] on span "Group" at bounding box center [494, 350] width 72 height 9
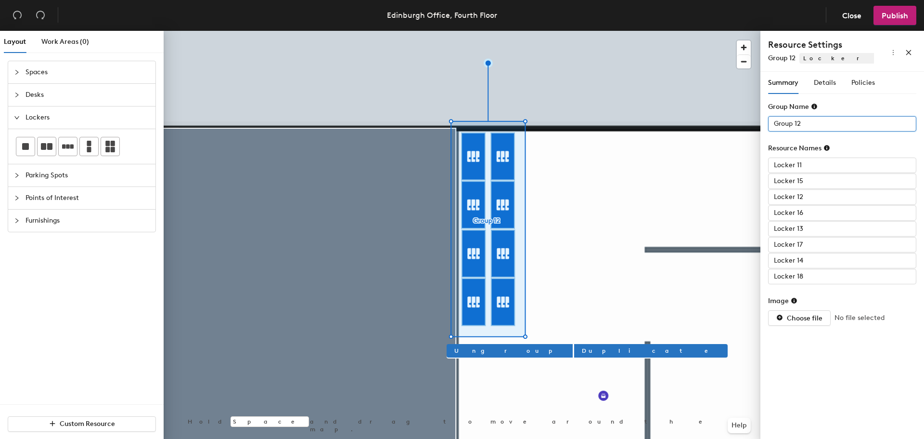
click at [668, 95] on div "Layout Work Areas (0) Spaces Desks Lockers Parking Spots Points of Interest Fur…" at bounding box center [462, 237] width 924 height 412
type input "Locker pod 2"
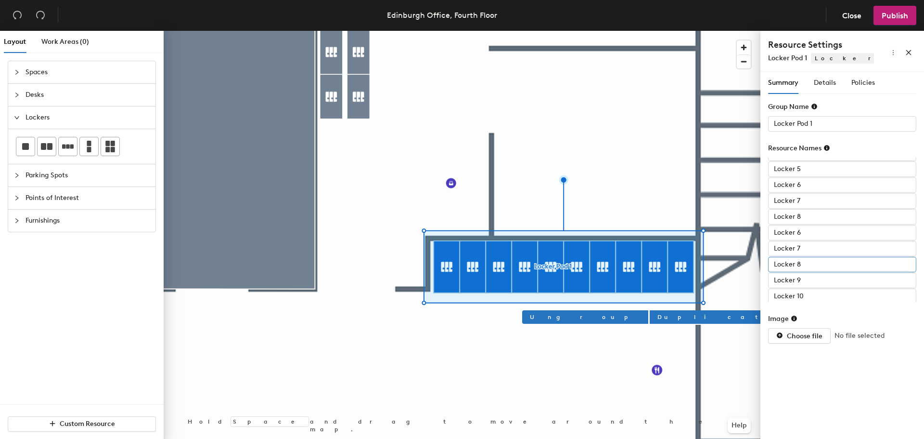
scroll to position [14, 0]
click at [819, 81] on span "Details" at bounding box center [825, 82] width 22 height 8
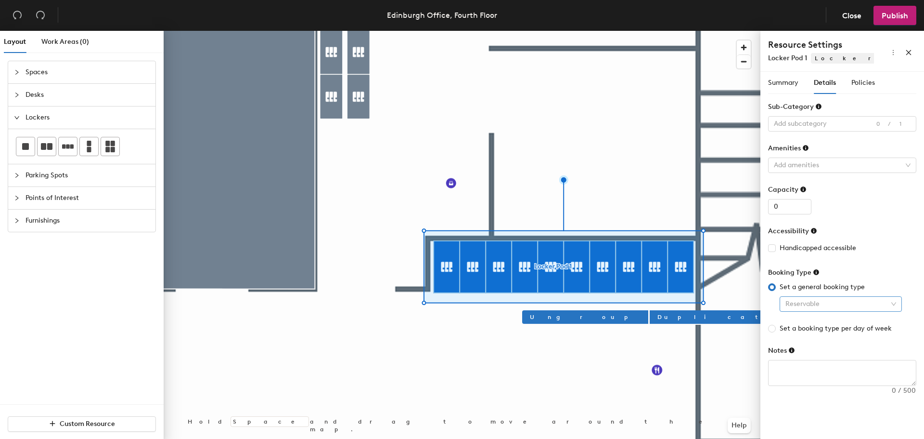
click at [832, 309] on span "Reservable" at bounding box center [841, 304] width 111 height 14
click at [813, 340] on div "Not reservable" at bounding box center [841, 338] width 107 height 11
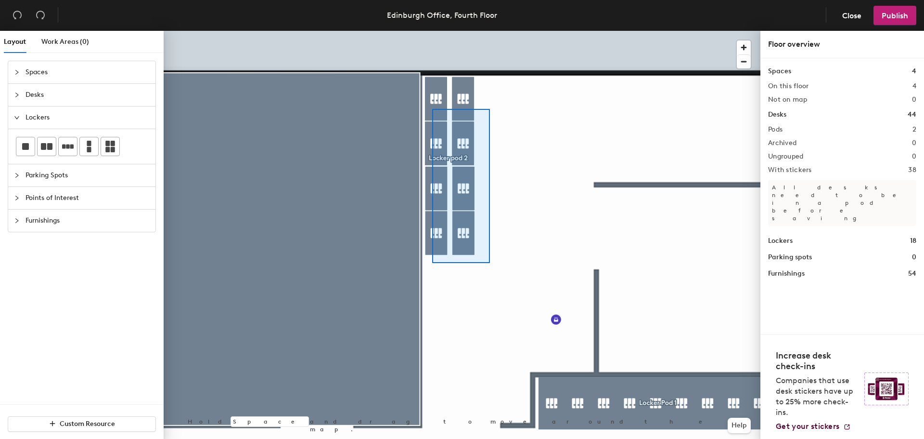
click at [433, 31] on div at bounding box center [462, 31] width 597 height 0
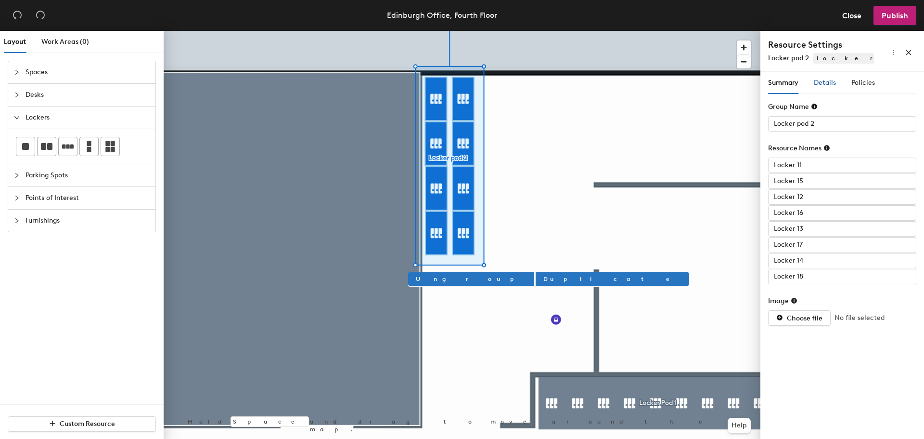
click at [821, 81] on span "Details" at bounding box center [825, 82] width 22 height 8
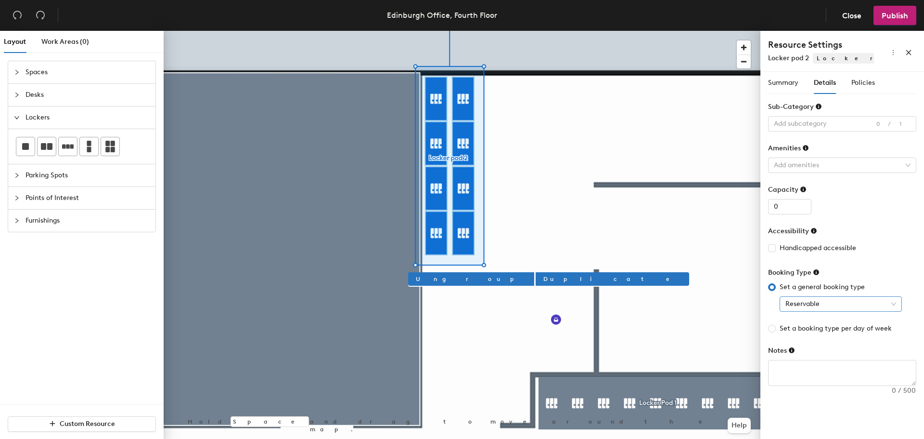
click at [841, 308] on span "Reservable" at bounding box center [841, 304] width 111 height 14
click at [834, 337] on div "Not reservable" at bounding box center [841, 338] width 107 height 11
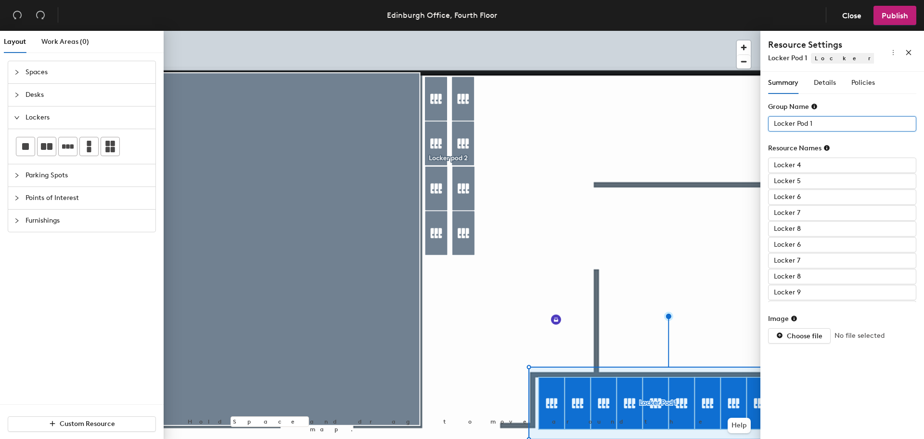
click at [802, 122] on input "Locker Pod 1" at bounding box center [842, 123] width 148 height 15
type input "Locker Bank 1"
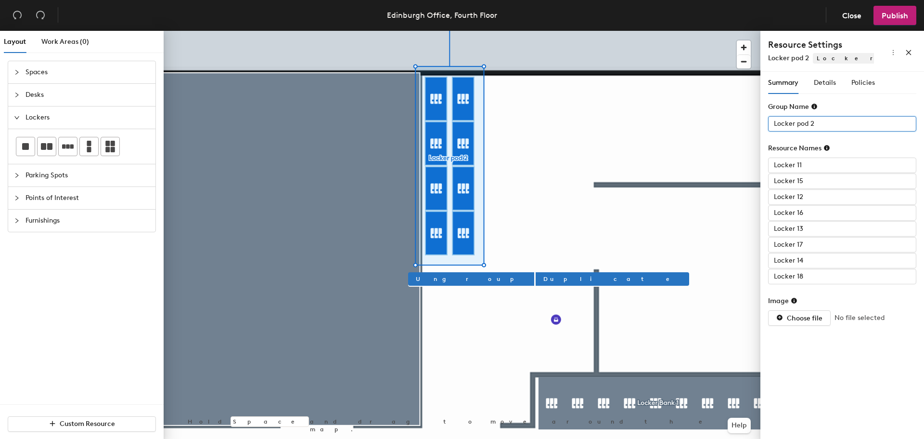
click at [800, 122] on input "Locker pod 2" at bounding box center [842, 123] width 148 height 15
click at [802, 128] on input "Locker pod 2" at bounding box center [842, 123] width 148 height 15
click at [810, 121] on input "Locker pod 2" at bounding box center [842, 123] width 148 height 15
type input "Locker Bank 2"
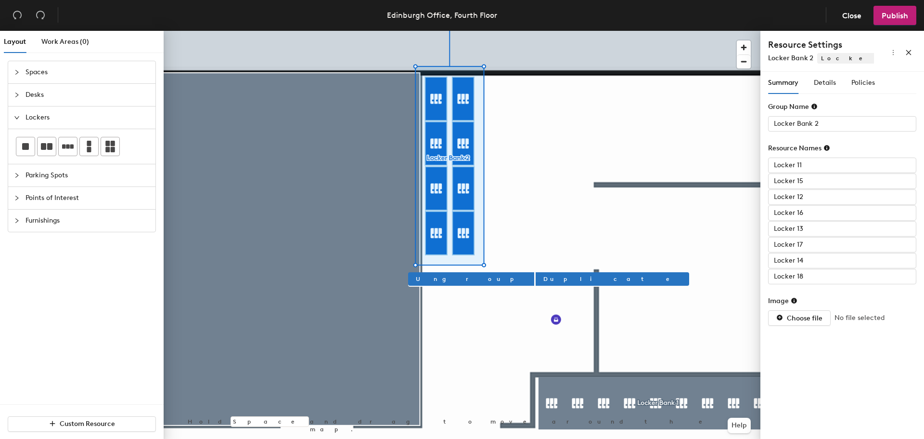
click at [832, 366] on div "Summary Details Policies Group Name Locker Bank 2 Resource Names Locker 11 Lock…" at bounding box center [843, 257] width 164 height 371
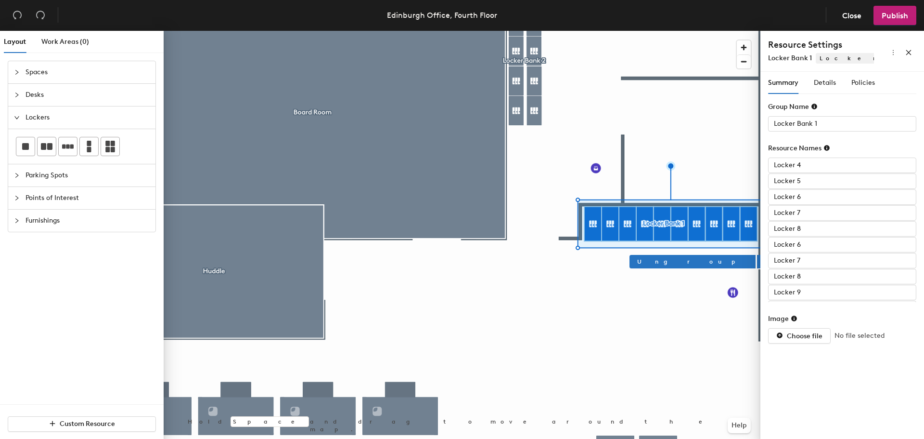
click at [850, 338] on span "No file selected" at bounding box center [860, 335] width 50 height 11
click at [815, 292] on input "Locker 10" at bounding box center [842, 293] width 148 height 15
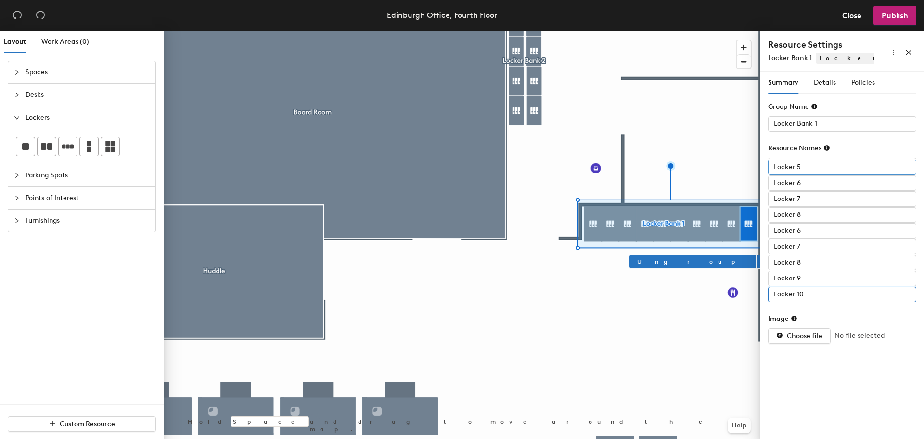
scroll to position [0, 0]
click at [825, 169] on input "Locker 4" at bounding box center [842, 164] width 148 height 15
click at [825, 166] on input "Locker 4" at bounding box center [842, 164] width 148 height 15
type input "Locker 1"
type input "Locker 2"
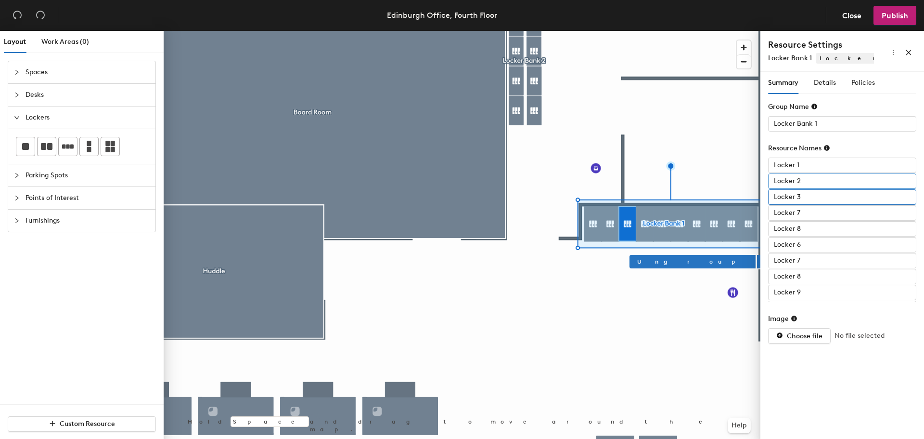
type input "Locker 3"
type input "Locker 4"
type input "Locker 5"
type input "Locker 6"
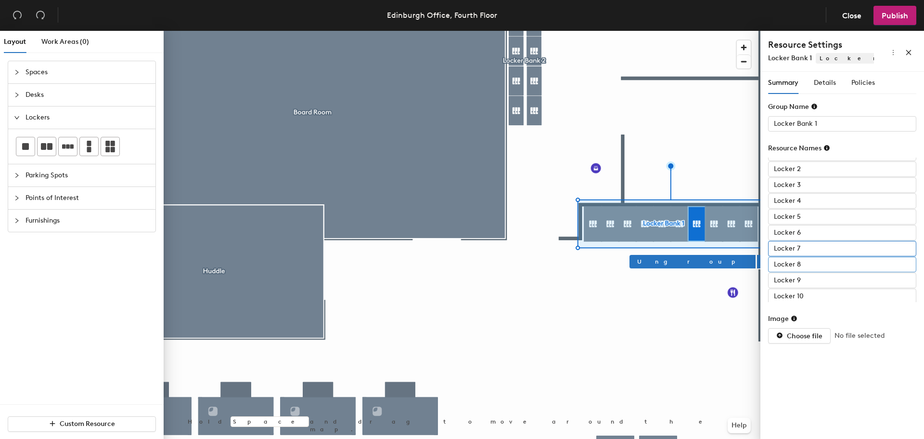
scroll to position [14, 0]
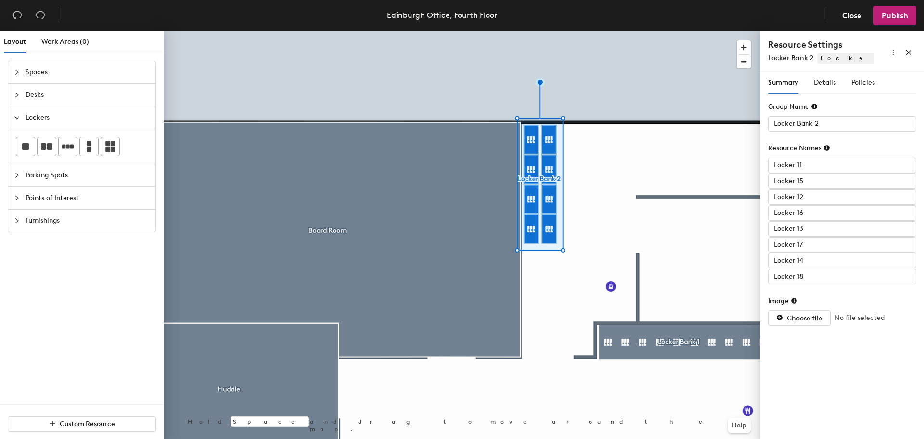
type input "Locker 11"
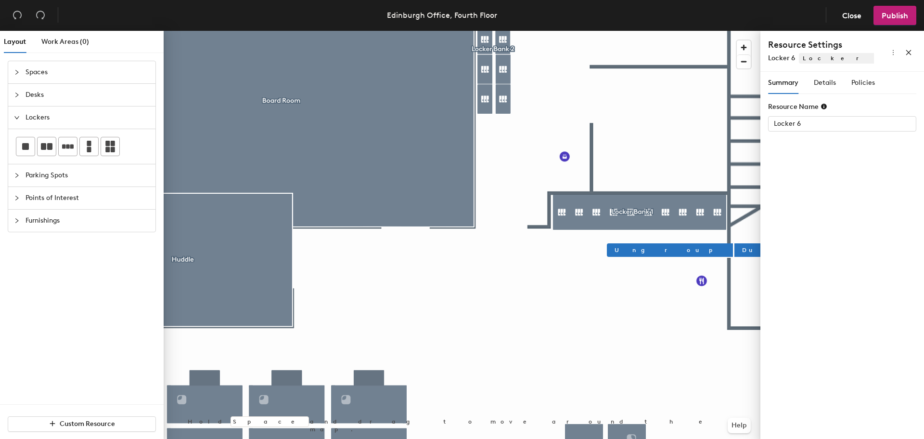
type input "Locker 6"
click at [562, 31] on div at bounding box center [462, 31] width 597 height 0
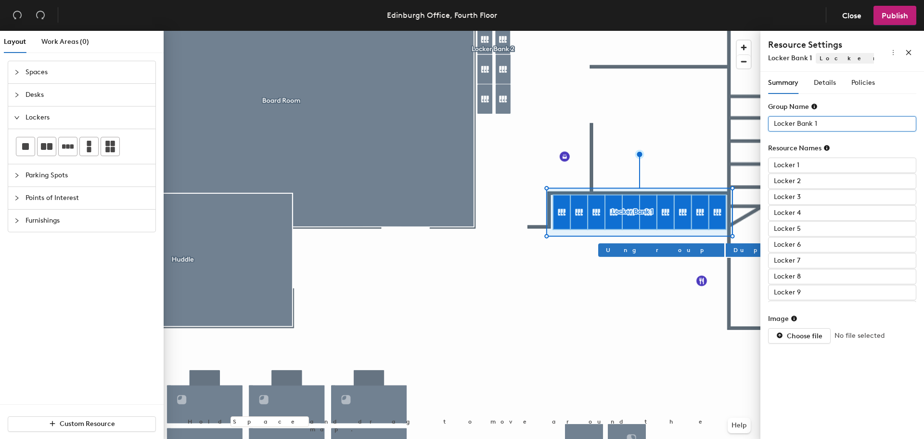
click at [837, 123] on input "Locker Bank 1" at bounding box center [842, 123] width 148 height 15
type input "Locker Bank 1 (36)"
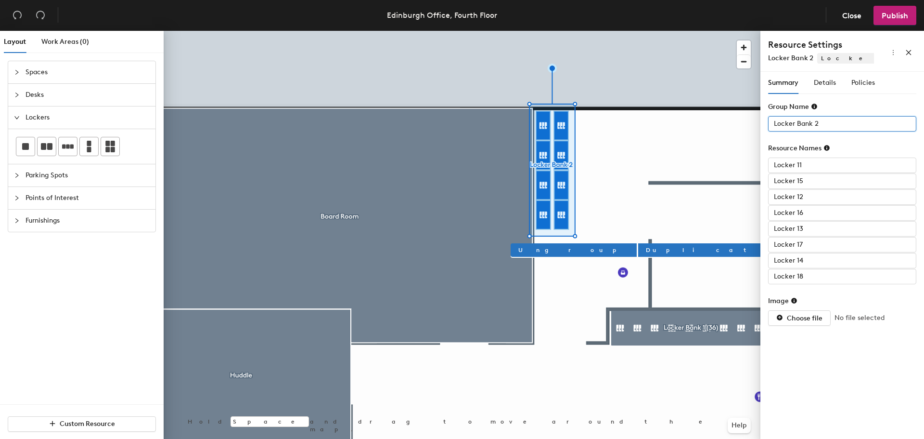
click at [836, 123] on input "Locker Bank 2" at bounding box center [842, 123] width 148 height 15
type input "Locker Bank 2 (16)"
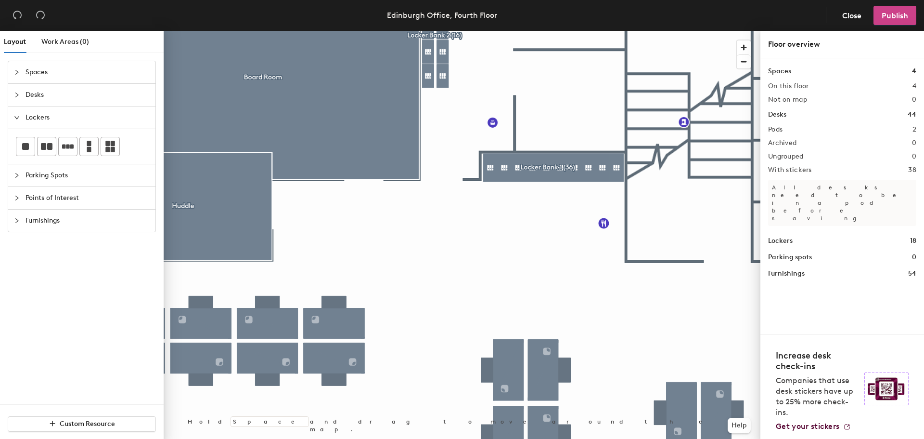
click at [897, 21] on button "Publish" at bounding box center [895, 15] width 43 height 19
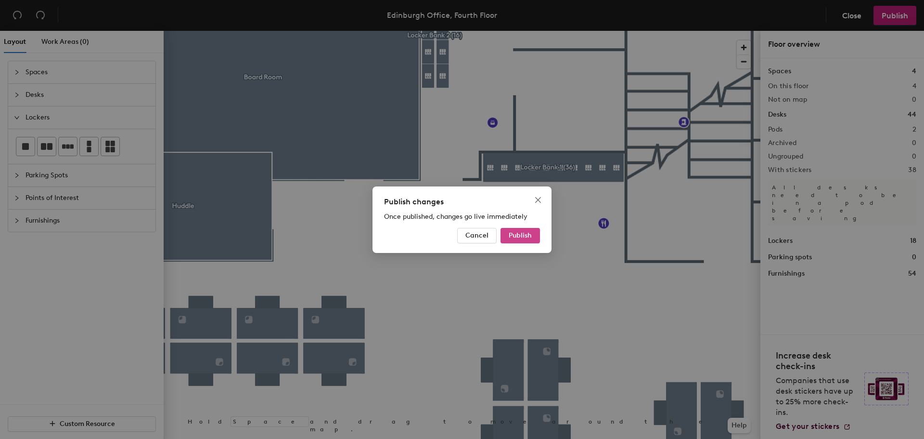
click at [525, 234] on span "Publish" at bounding box center [520, 235] width 23 height 8
